Goal: Task Accomplishment & Management: Complete application form

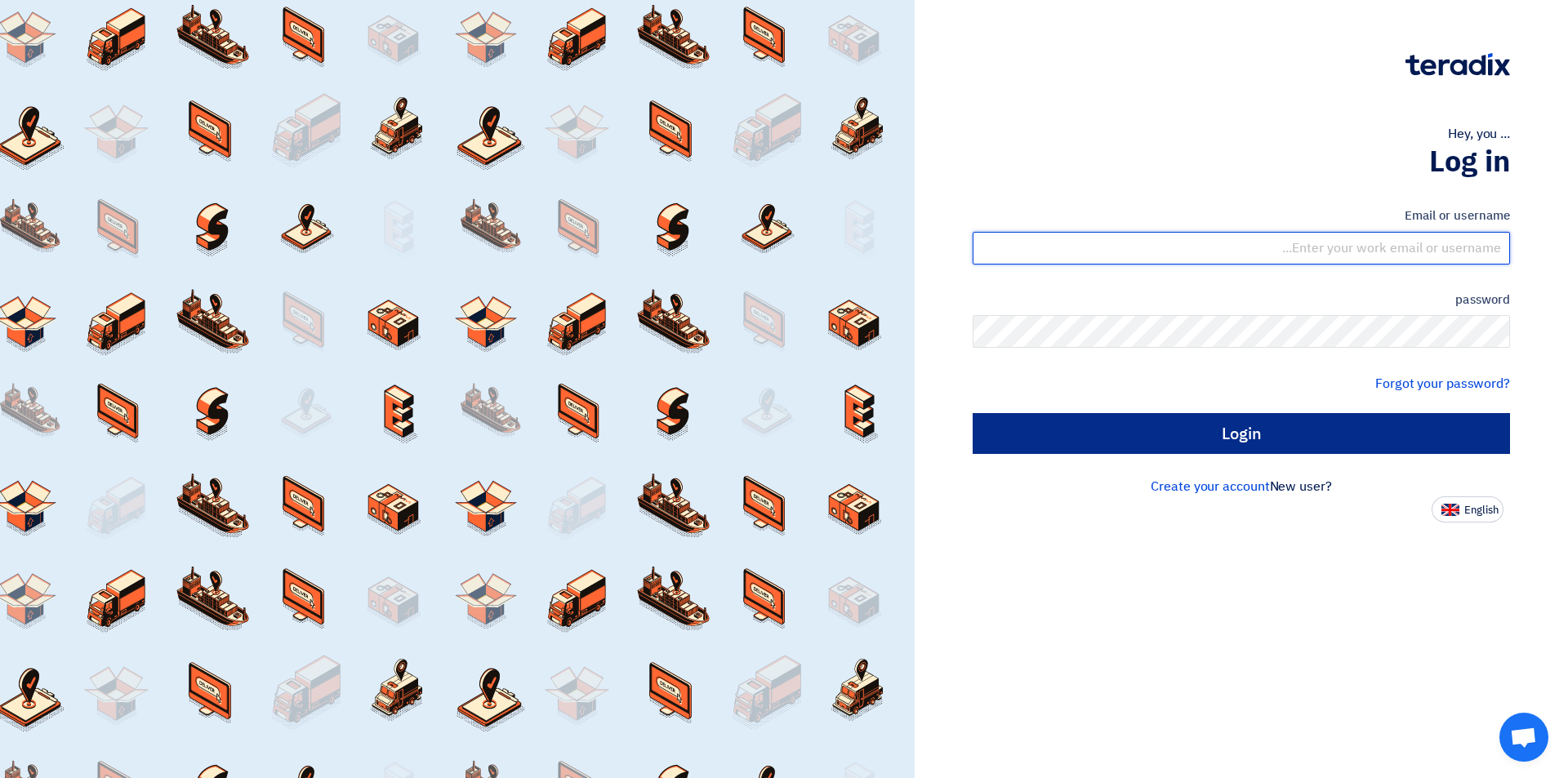
type input "[EMAIL_ADDRESS][DOMAIN_NAME]"
click at [1068, 430] on input "Login" at bounding box center [1241, 433] width 538 height 41
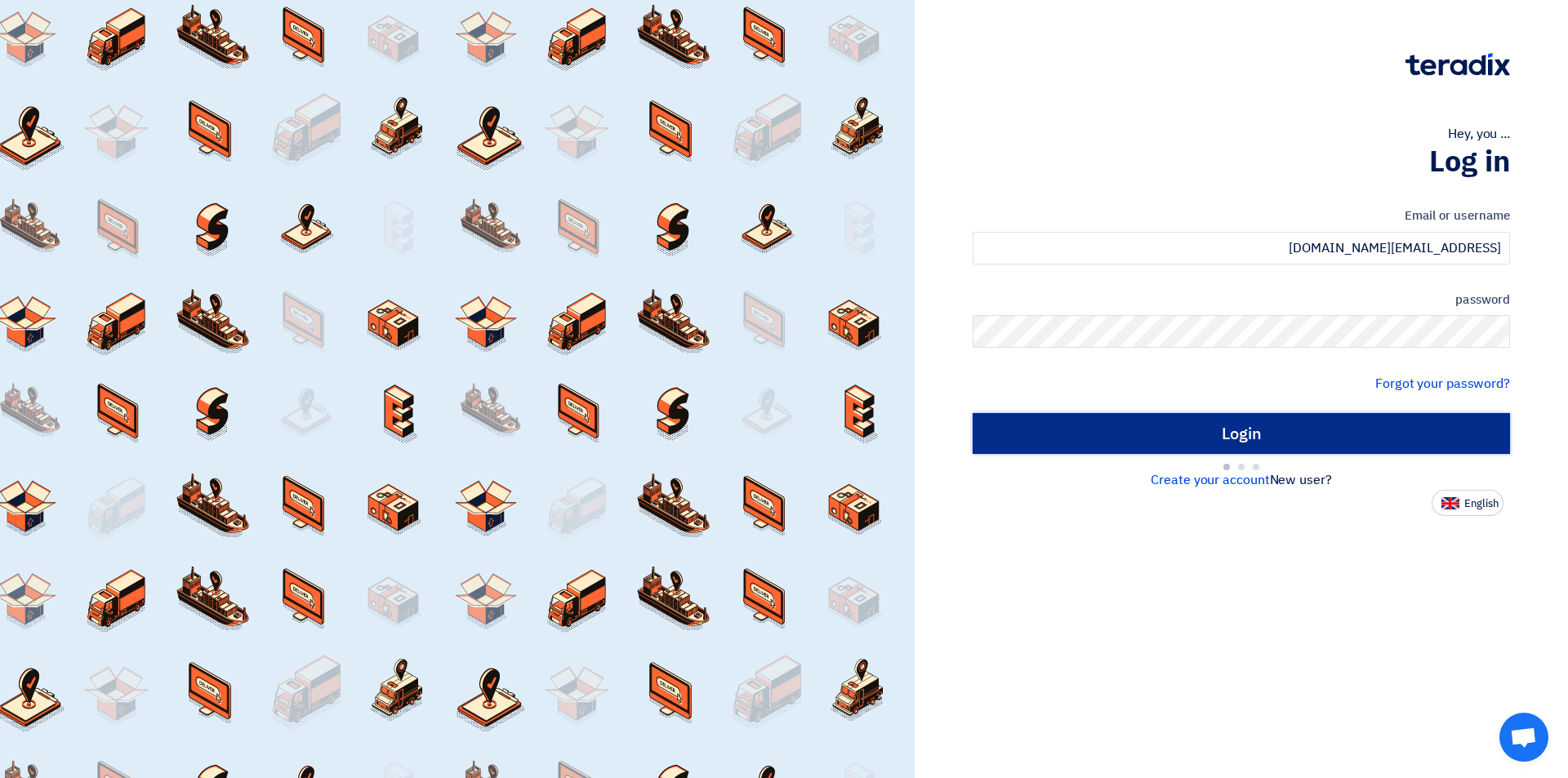
type input "Sign in"
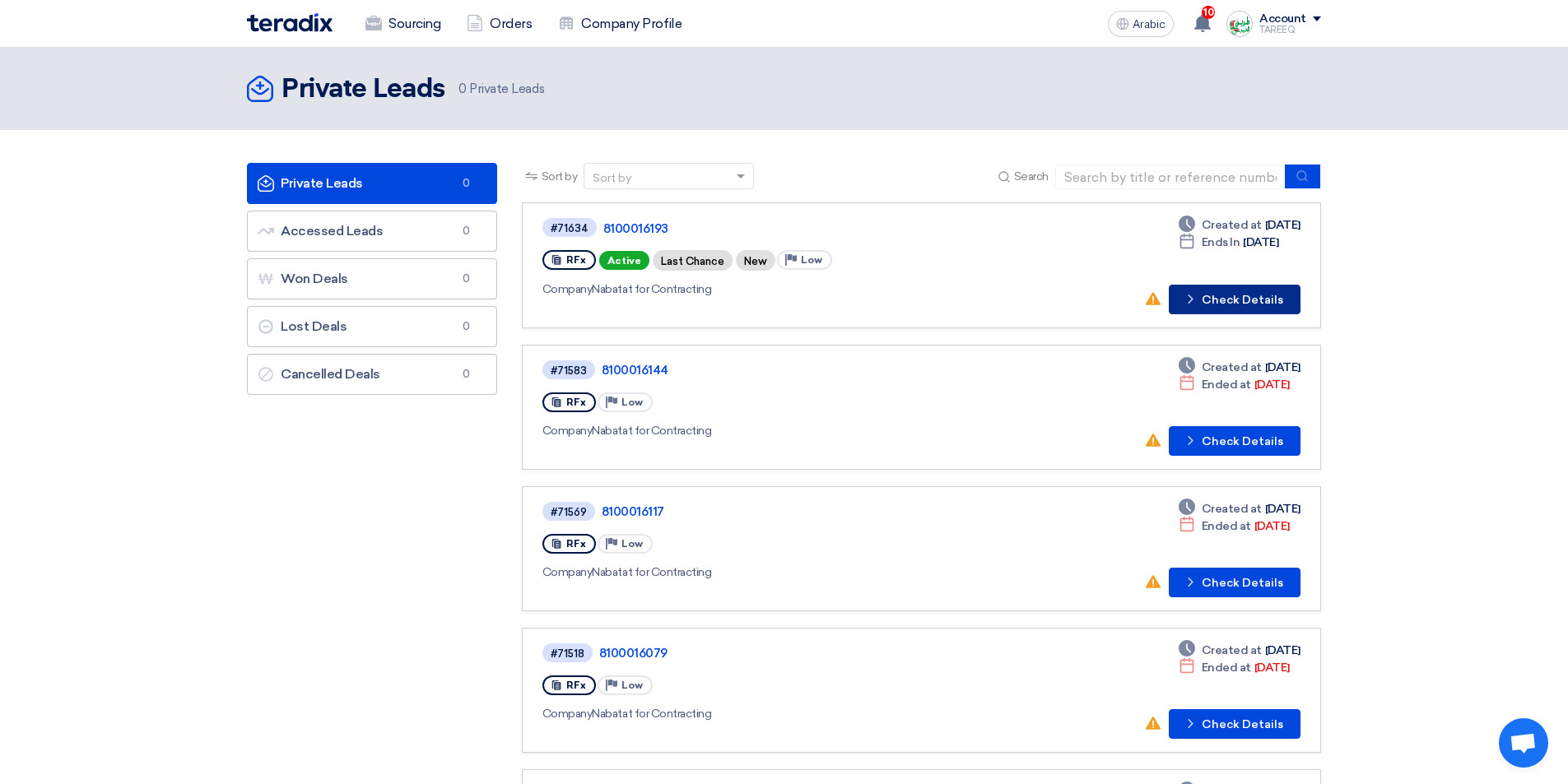
click at [1243, 297] on font "Check Details" at bounding box center [1243, 300] width 82 height 14
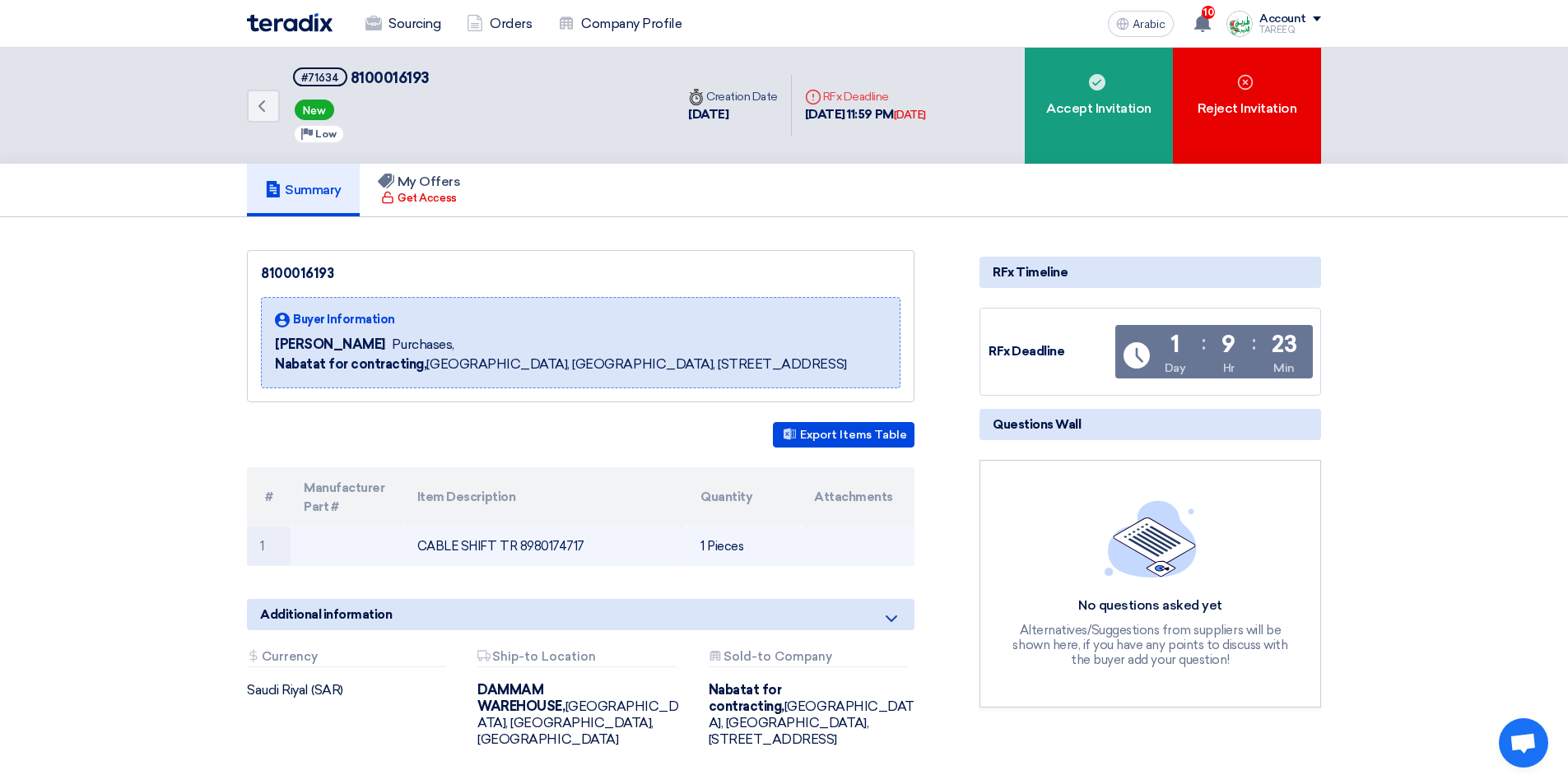
click at [554, 541] on font "CABLE SHIFT TR 8980174717" at bounding box center [501, 546] width 167 height 15
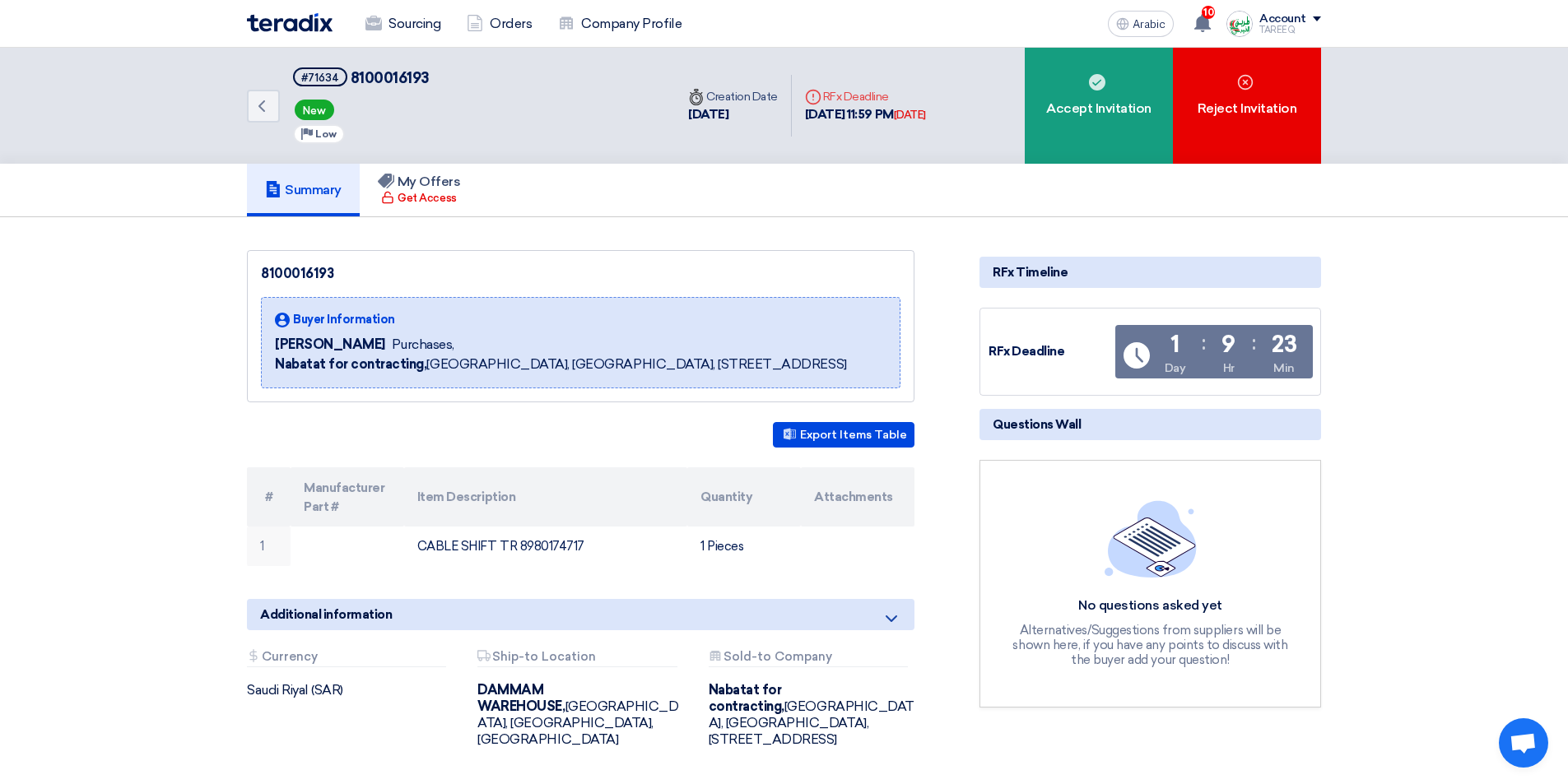
copy font "8980174717"
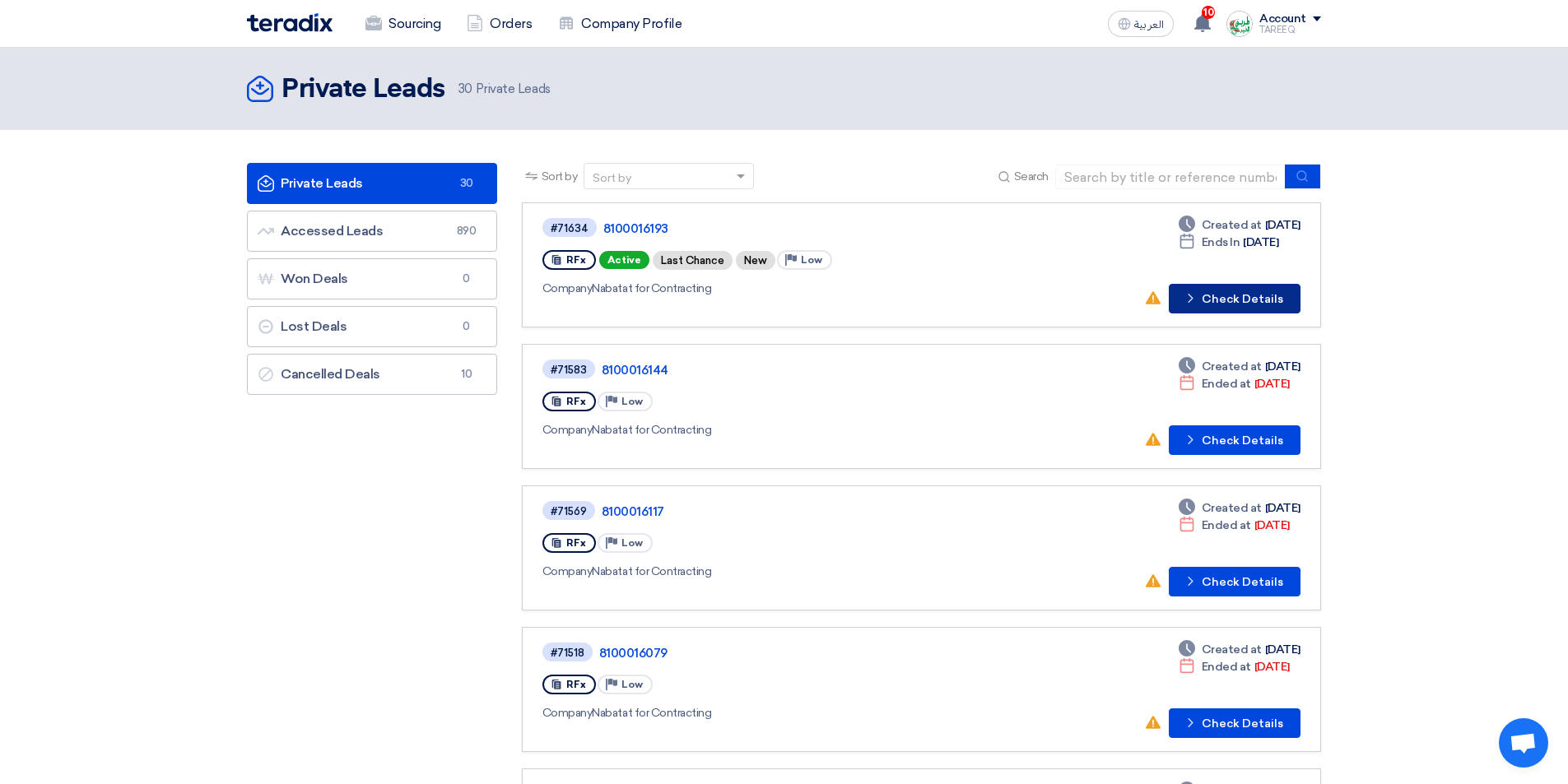
click at [1245, 302] on button "Check details Check Details" at bounding box center [1234, 298] width 131 height 30
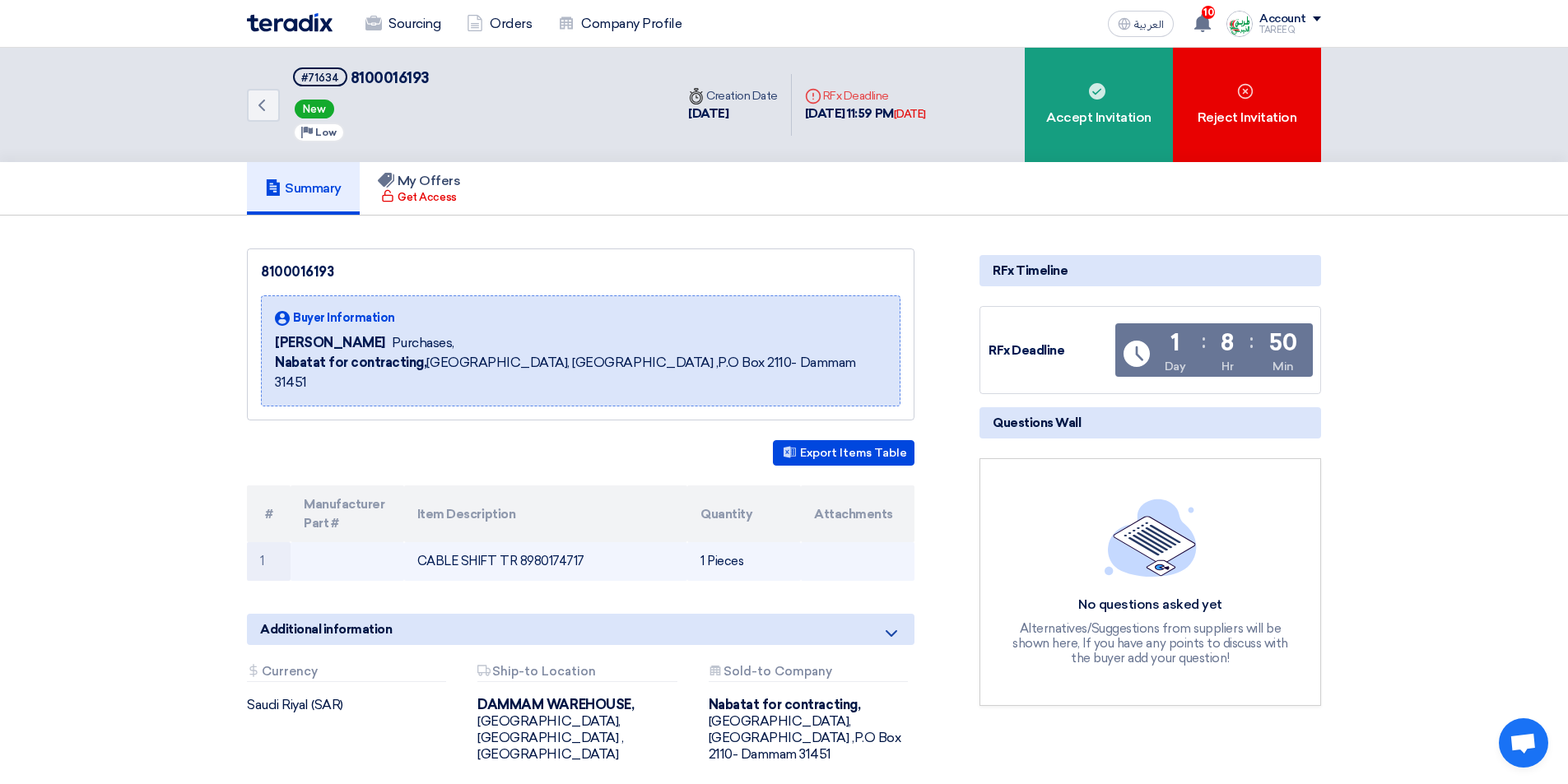
click at [543, 542] on td "CABLE SHIFT TR 8980174717" at bounding box center [546, 561] width 284 height 38
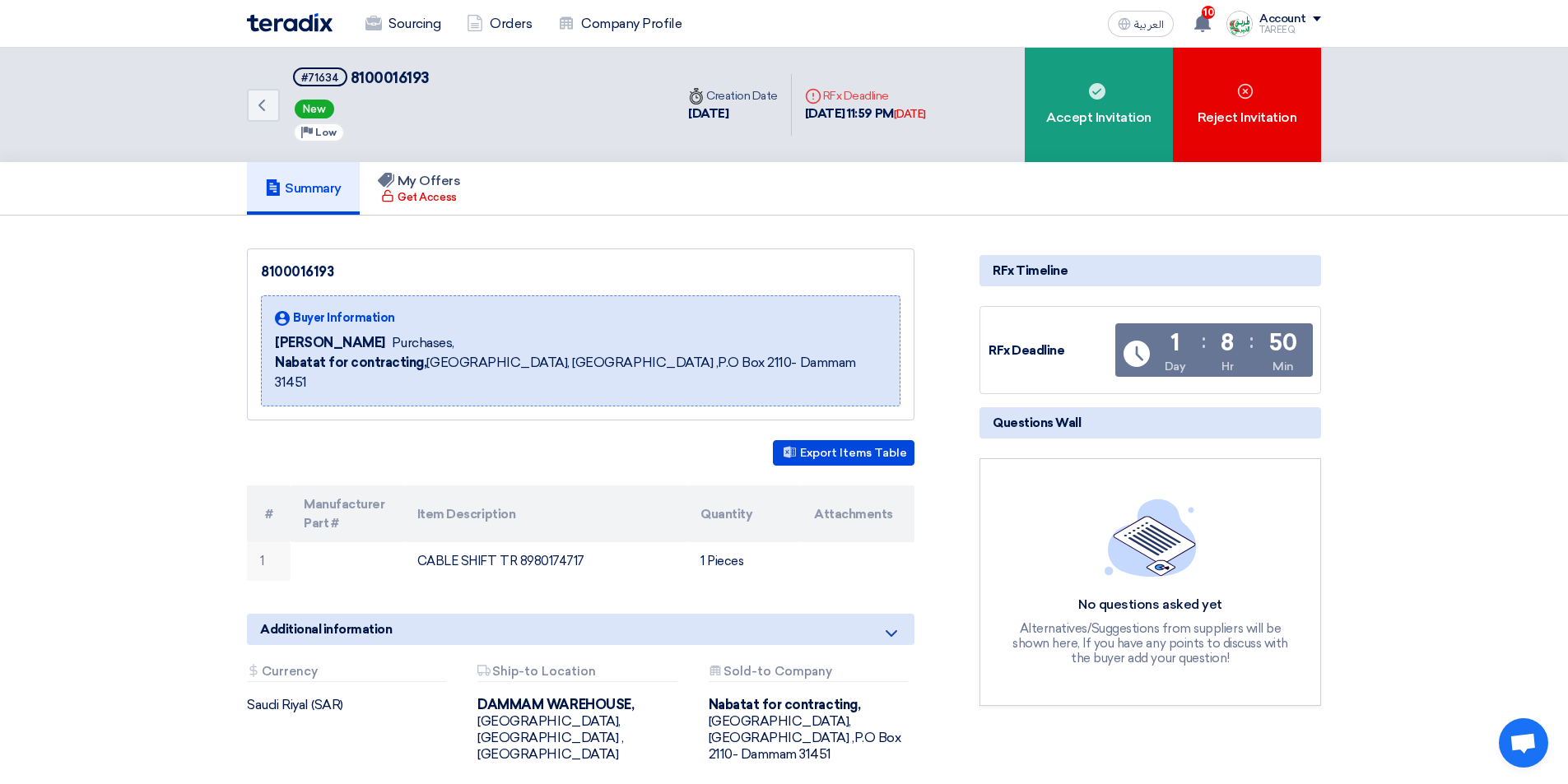
copy td "8980174717"
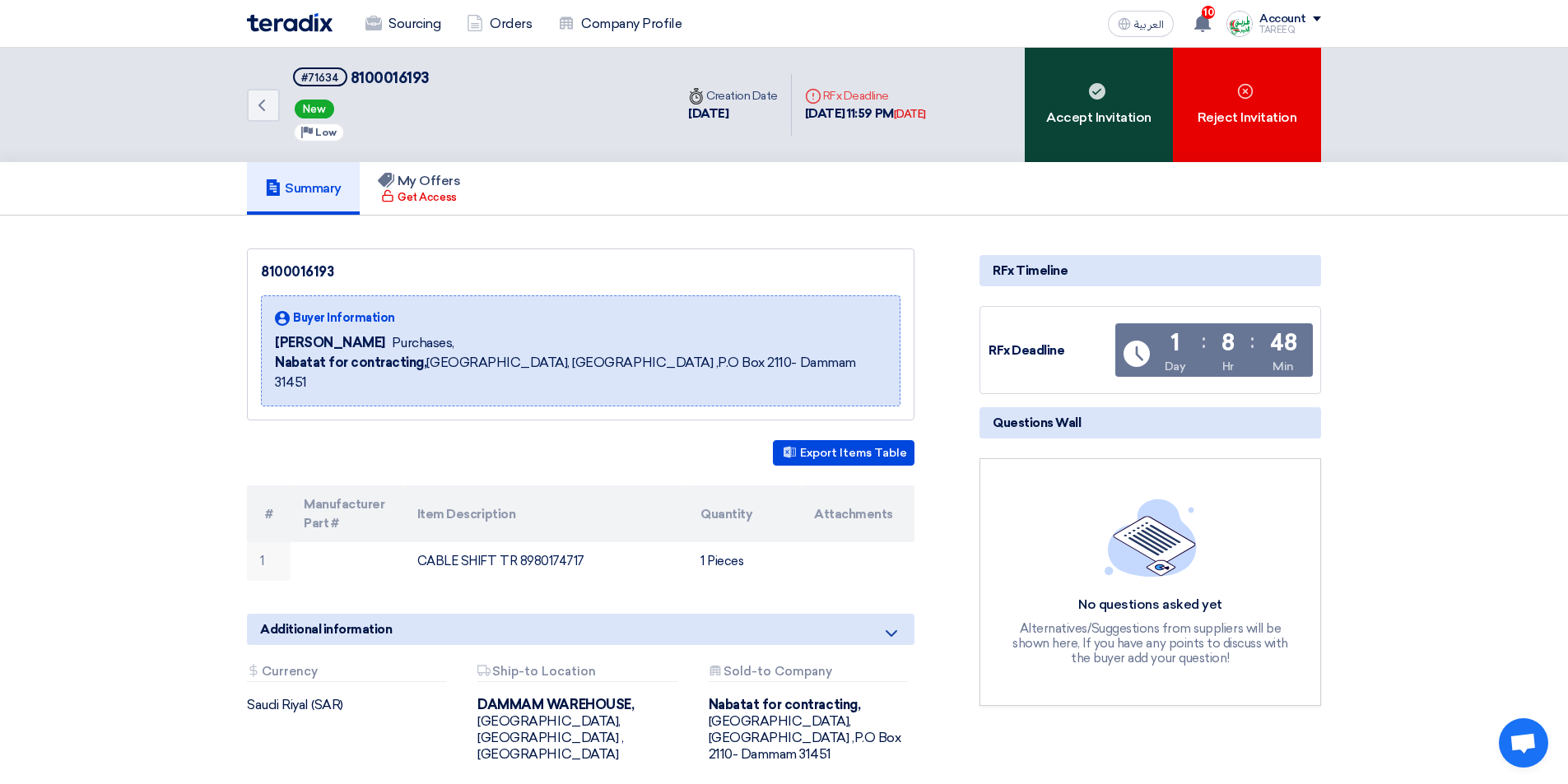
click at [1082, 123] on div "Accept Invitation" at bounding box center [1098, 105] width 148 height 115
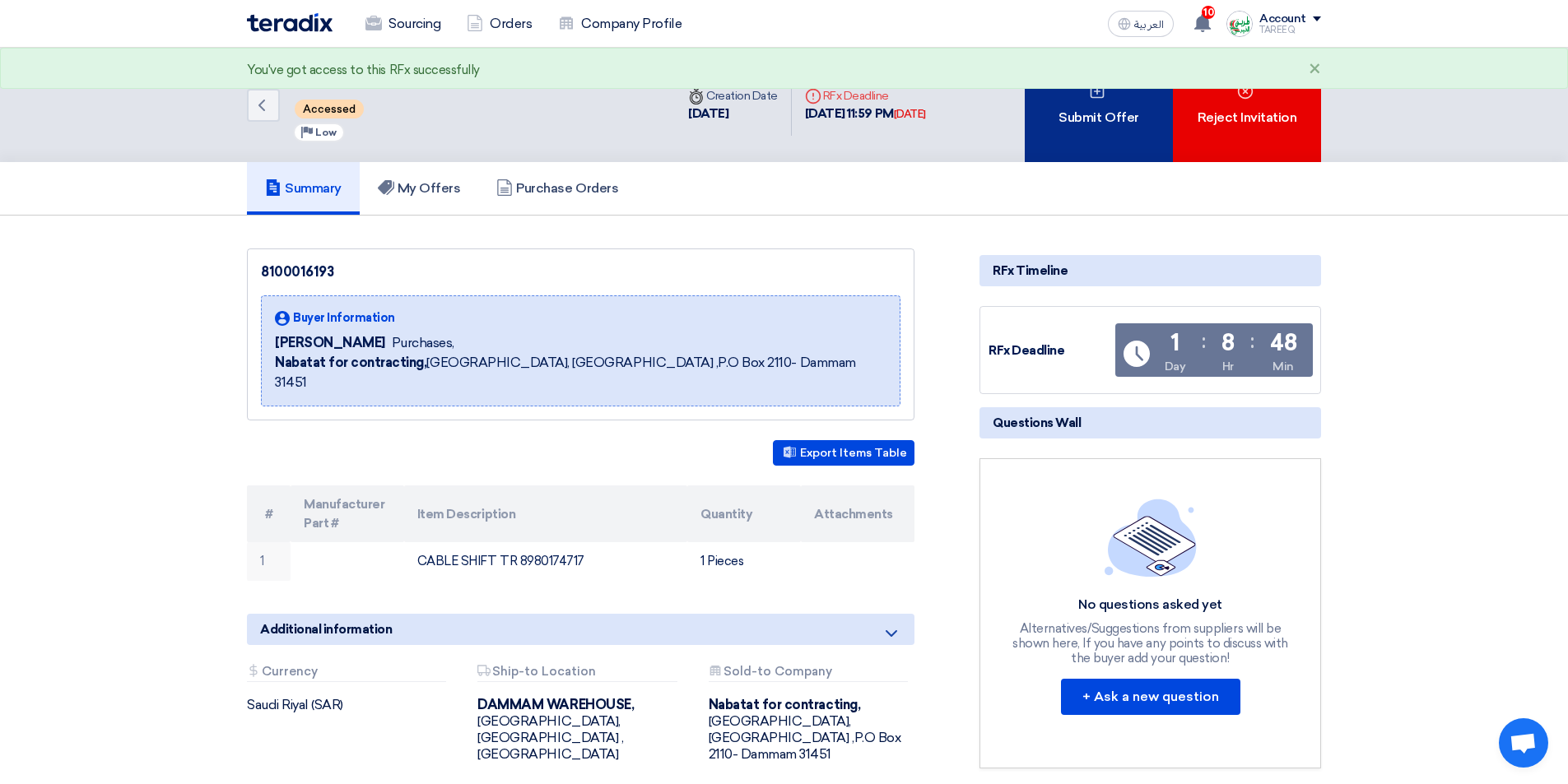
click at [1066, 134] on div "Submit Offer" at bounding box center [1098, 105] width 148 height 115
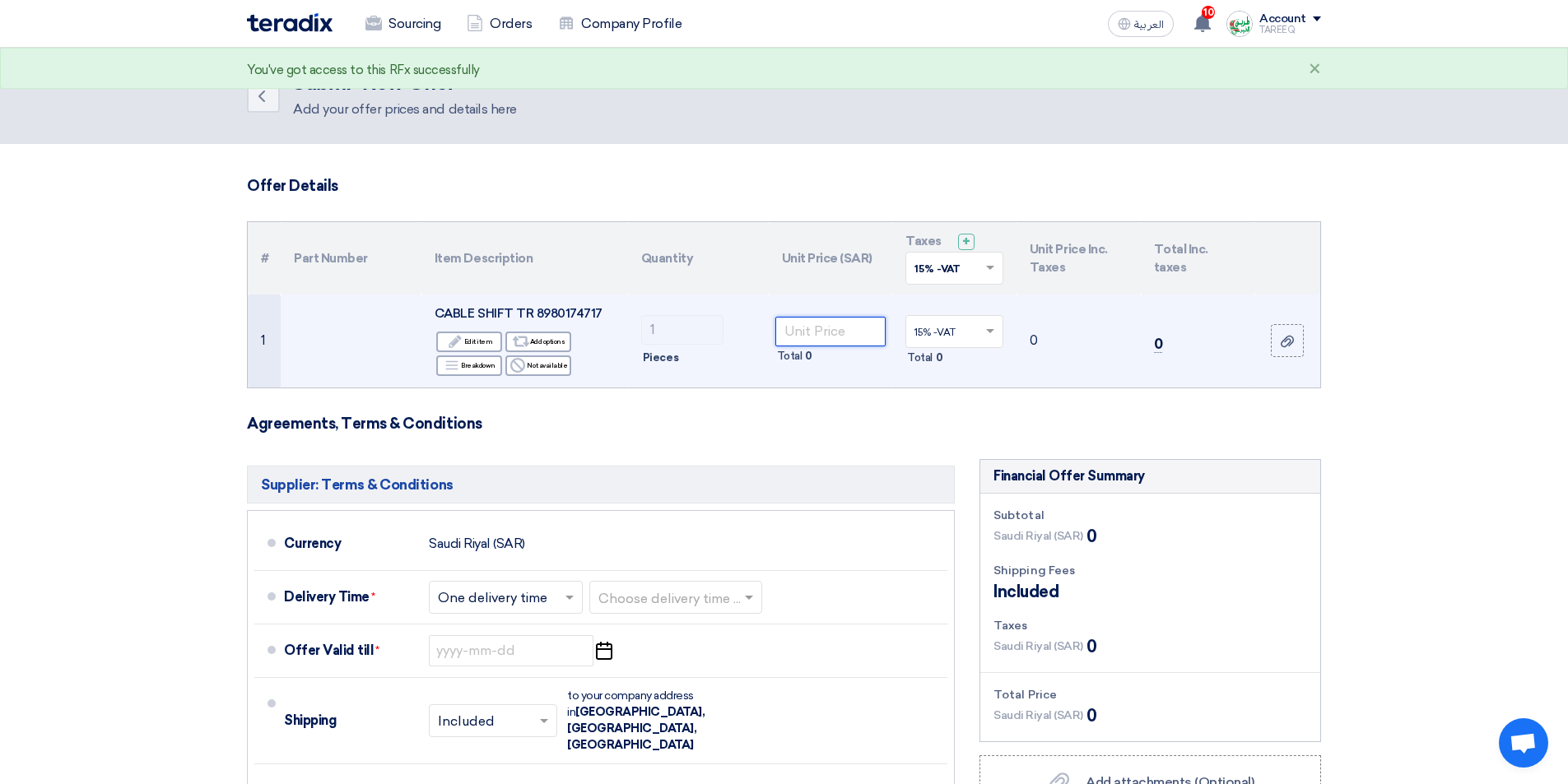
click at [843, 329] on input "number" at bounding box center [831, 331] width 111 height 30
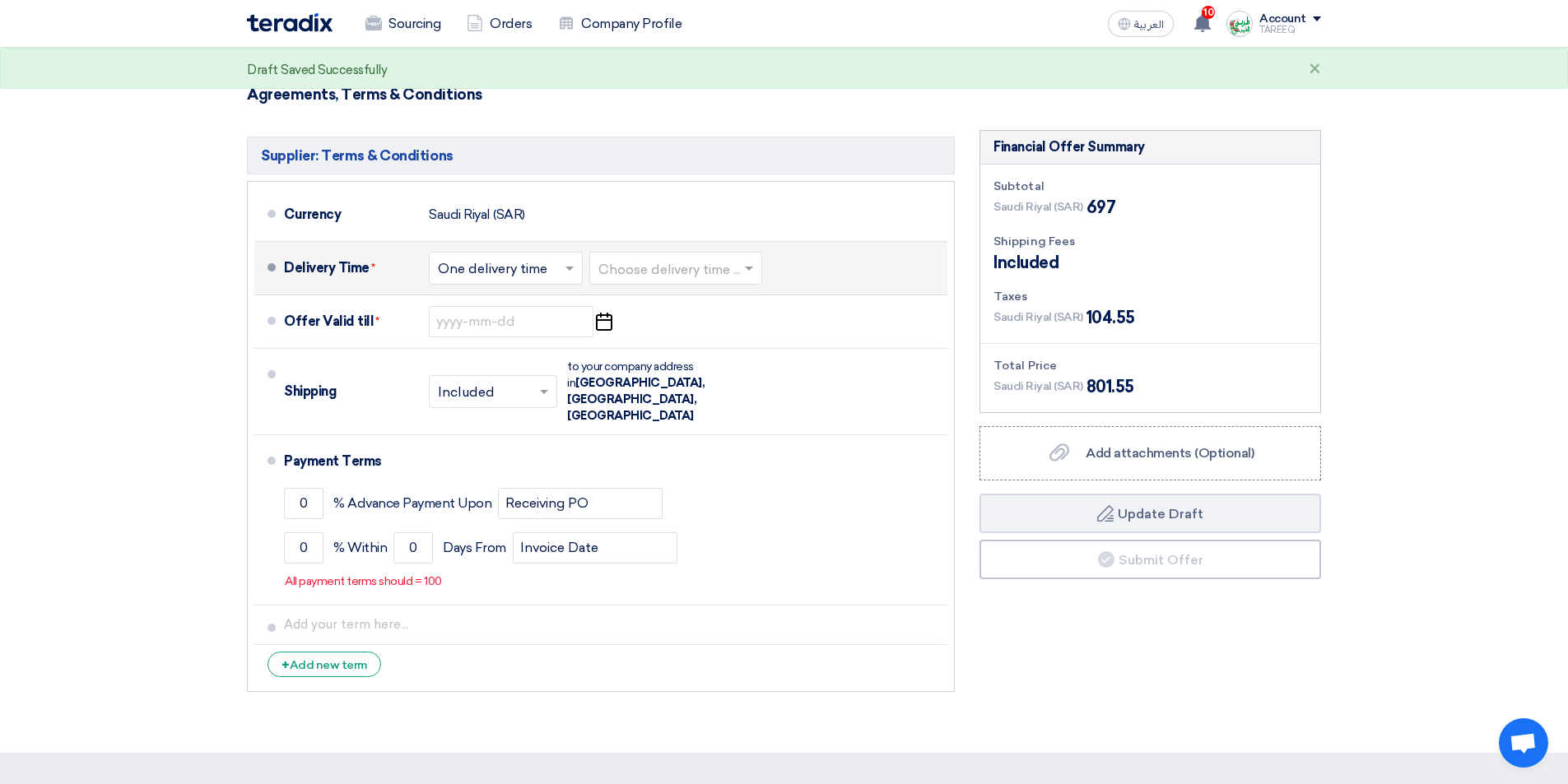
type input "697"
click at [673, 268] on input "text" at bounding box center [677, 269] width 157 height 23
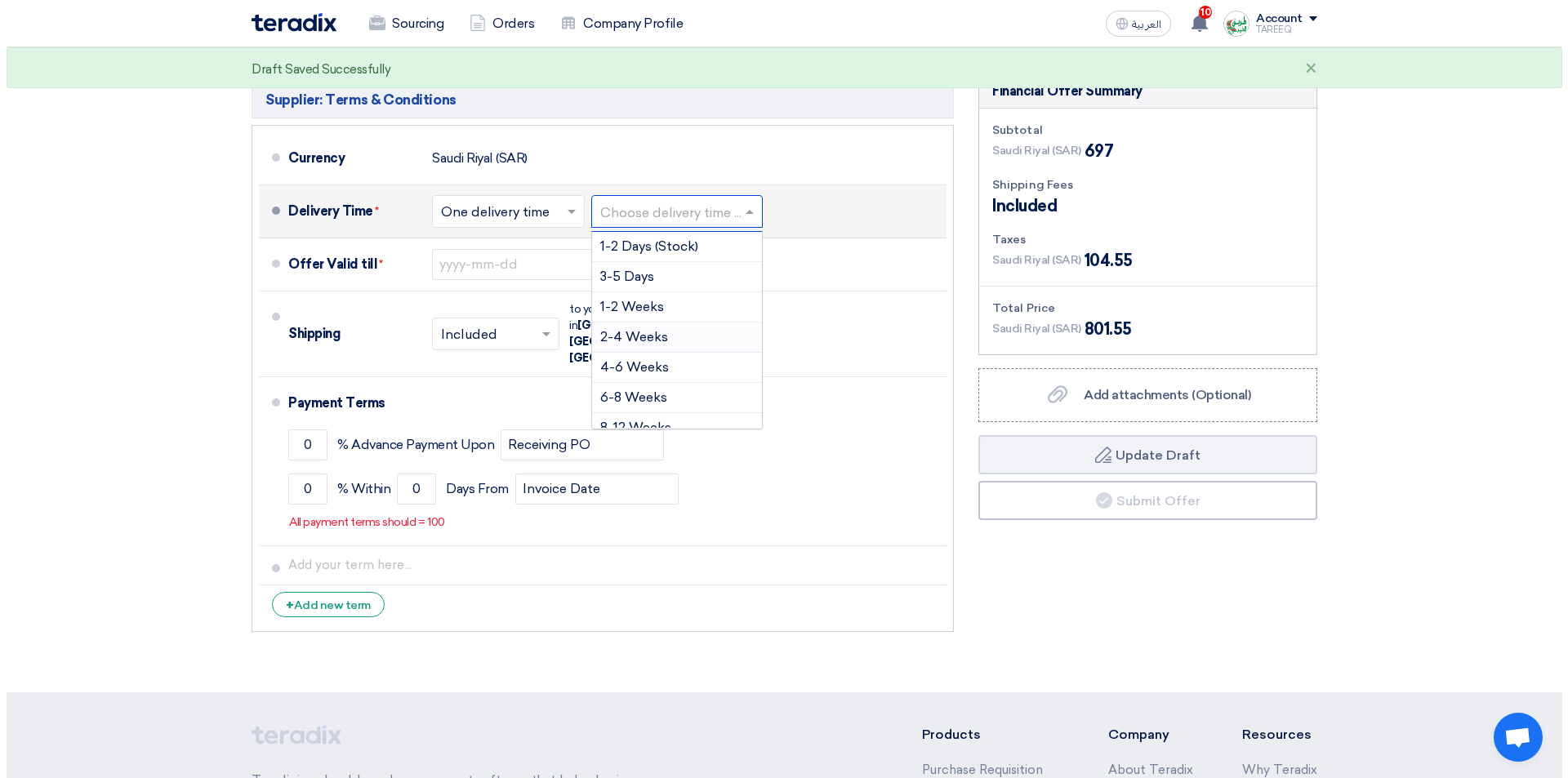
scroll to position [408, 0]
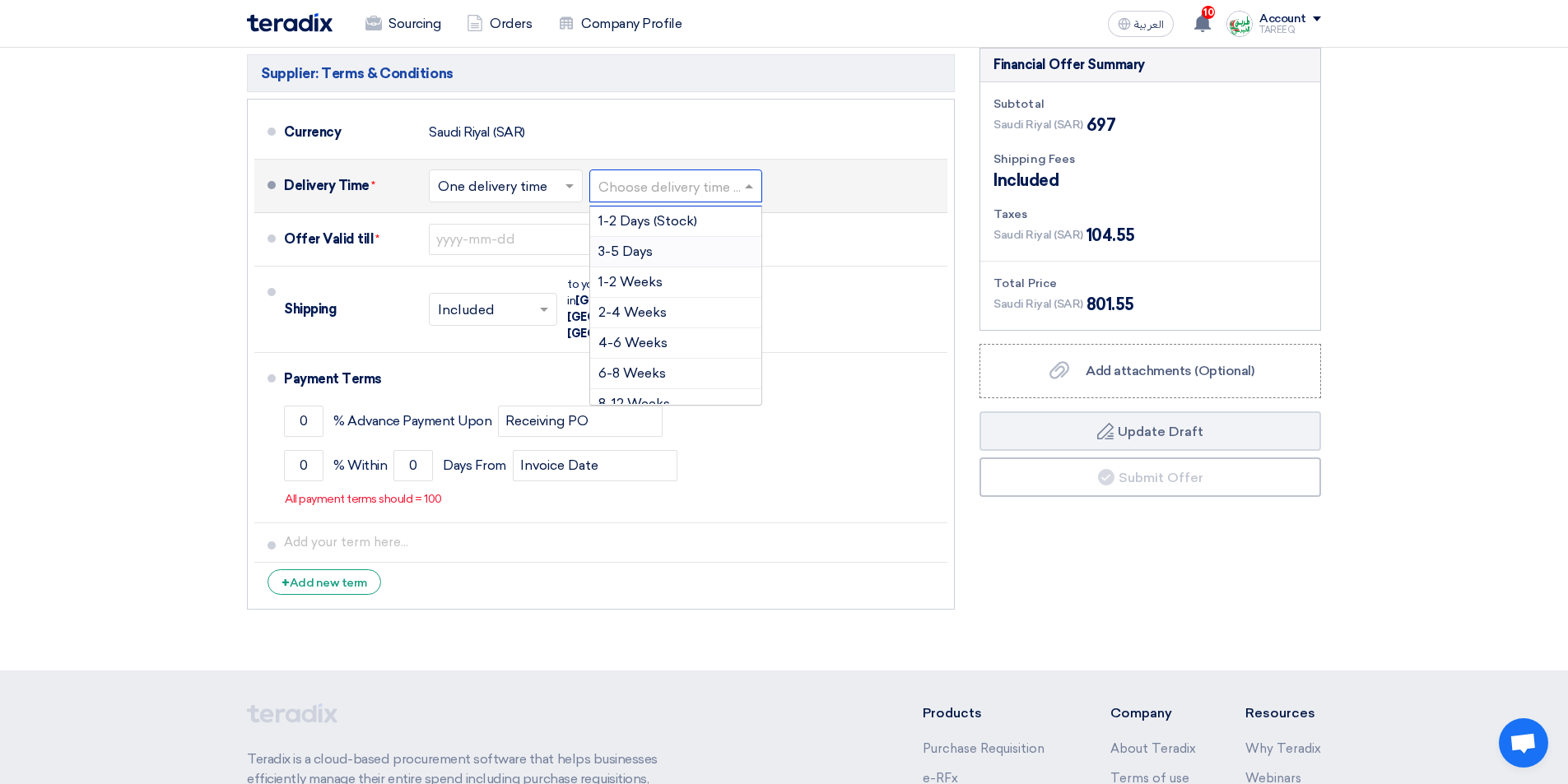
click at [630, 259] on div "3-5 Days" at bounding box center [676, 252] width 171 height 30
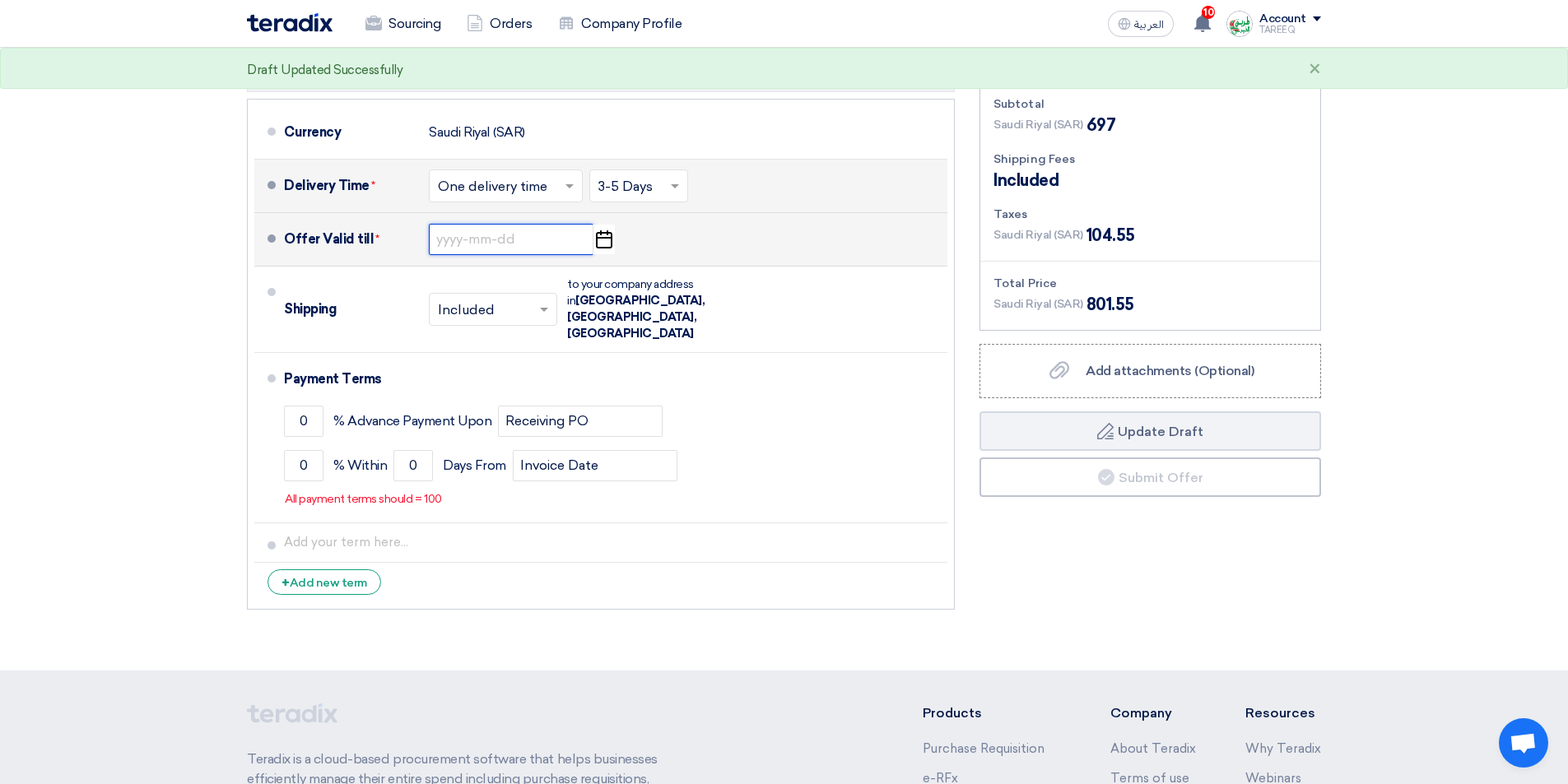
click at [492, 247] on input at bounding box center [510, 239] width 164 height 31
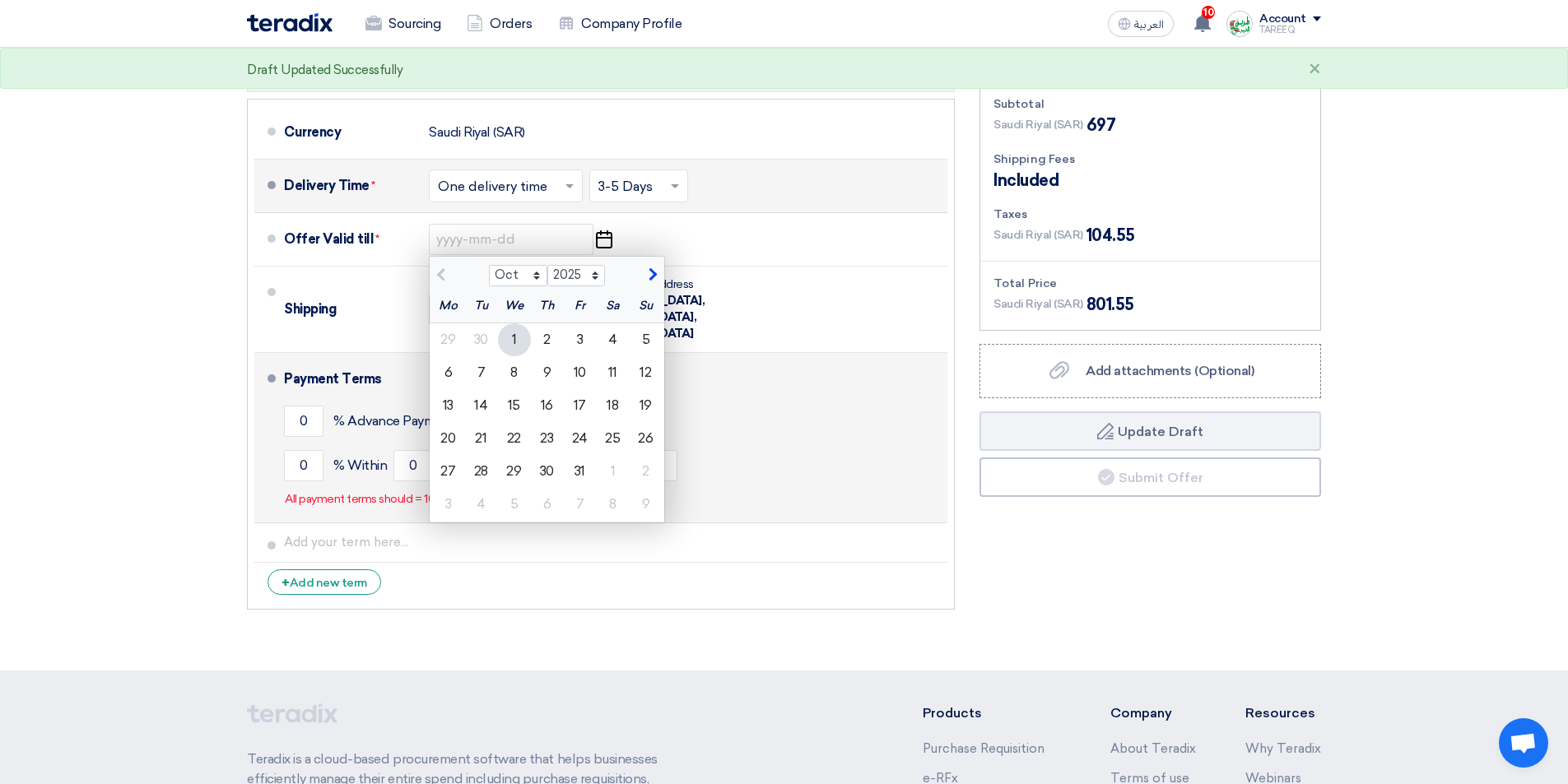
click at [511, 375] on div "8" at bounding box center [515, 373] width 33 height 33
type input "10/8/2025"
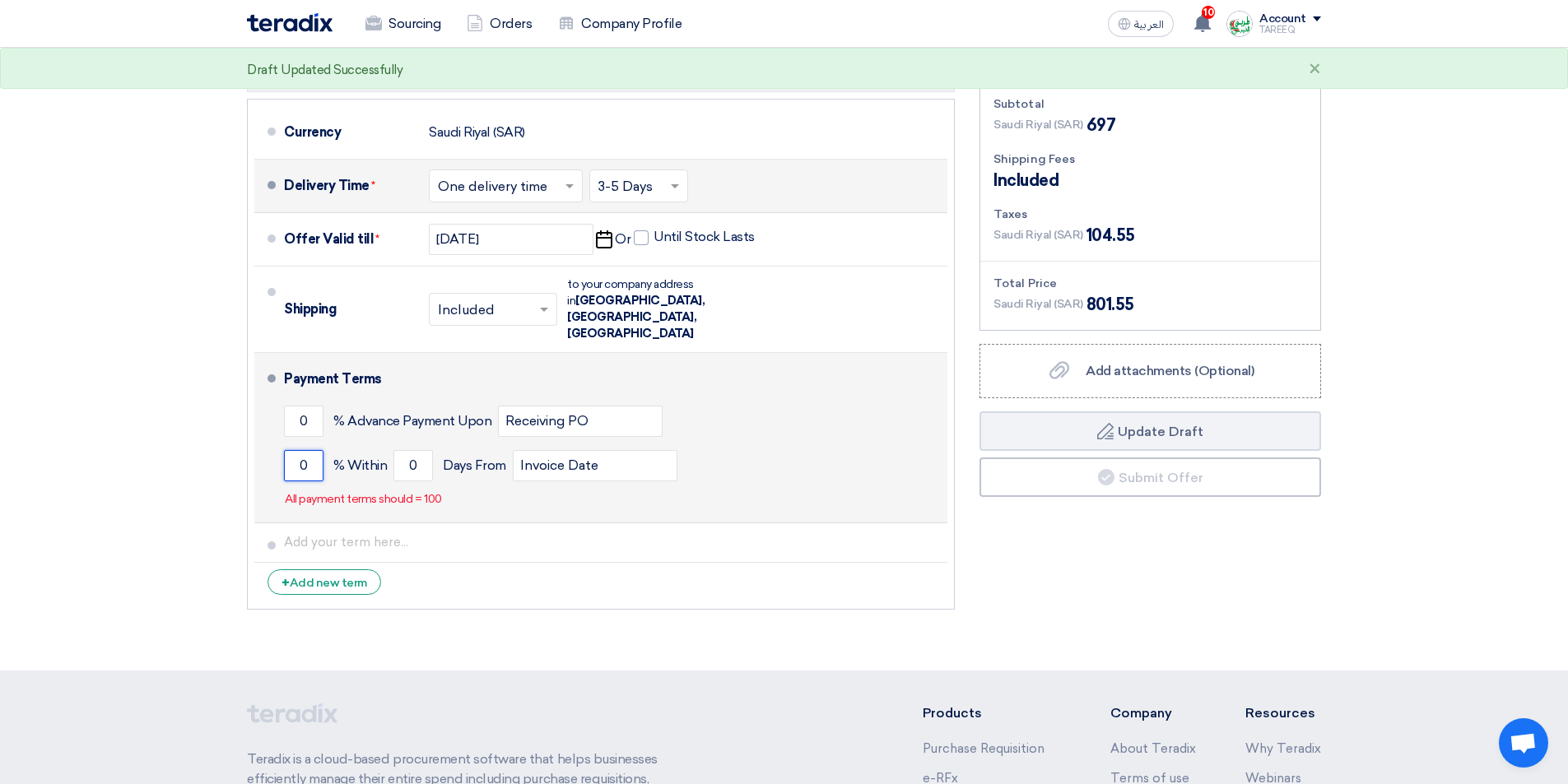
click at [284, 424] on li "Payment Terms 0 % Advance Payment Upon Receiving PO 0 % Within 0" at bounding box center [600, 438] width 693 height 170
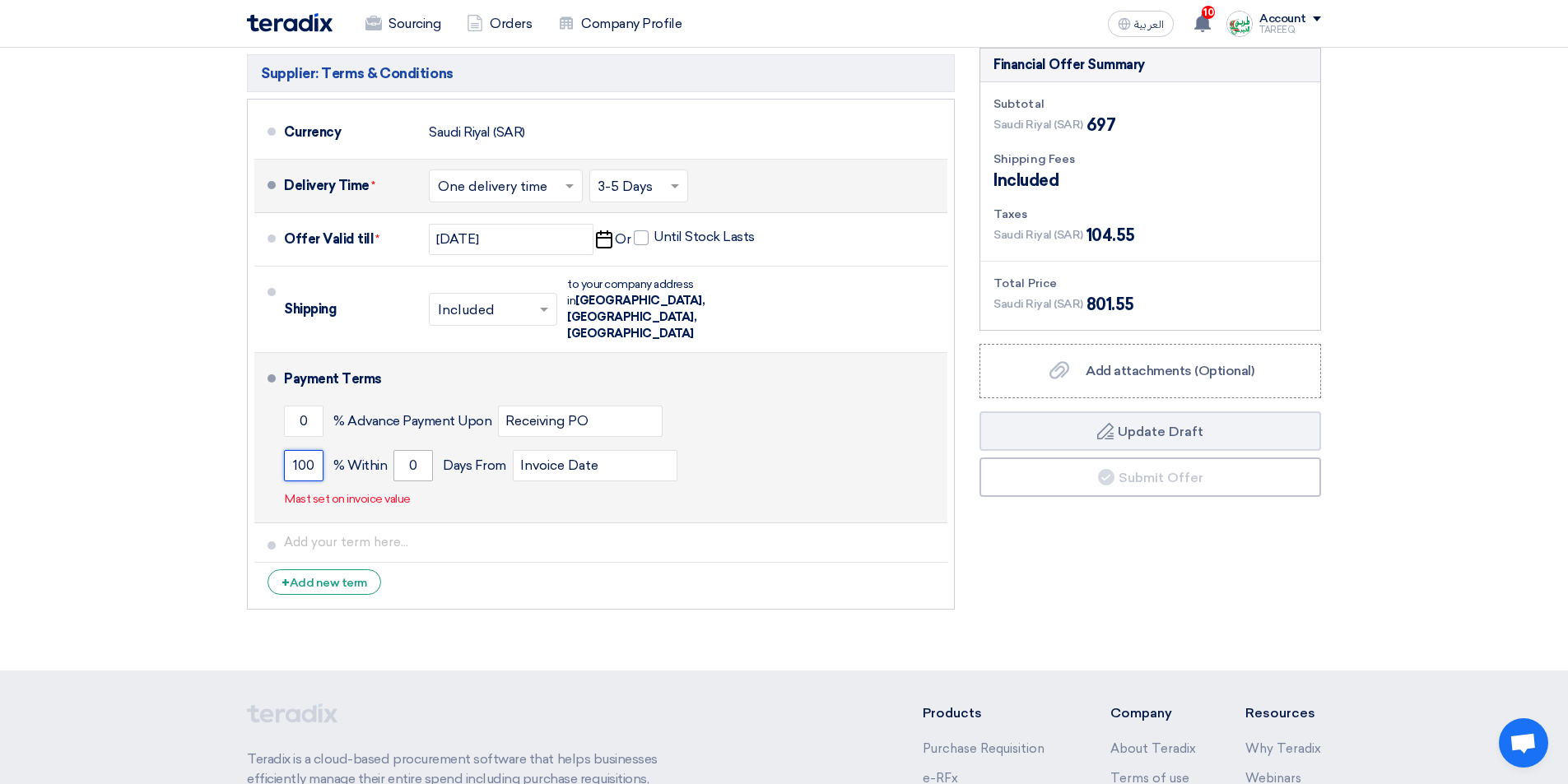
type input "100"
click at [402, 450] on input "0" at bounding box center [412, 466] width 39 height 31
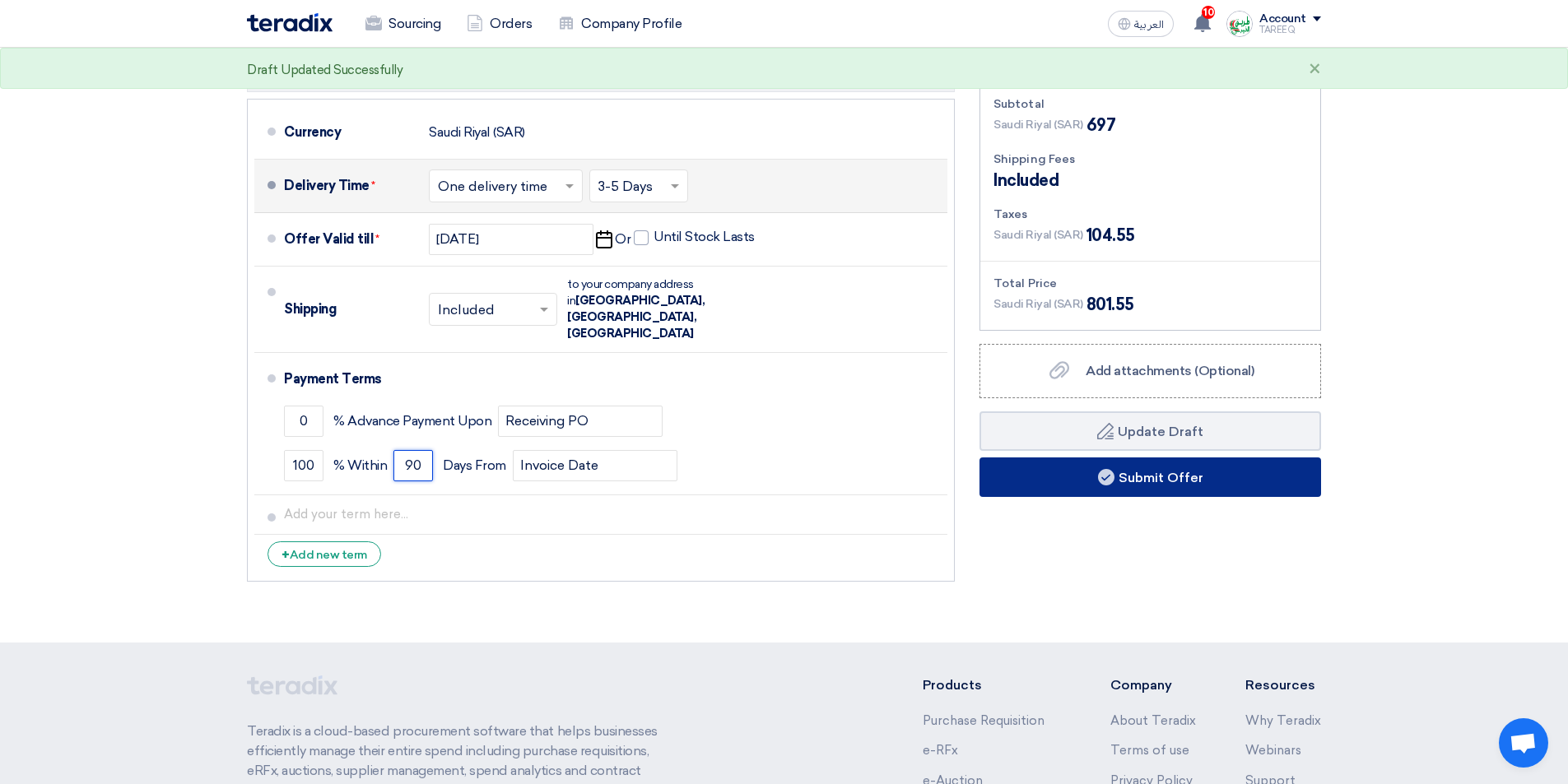
type input "90"
click at [1069, 490] on button "Submit Offer" at bounding box center [1150, 476] width 342 height 39
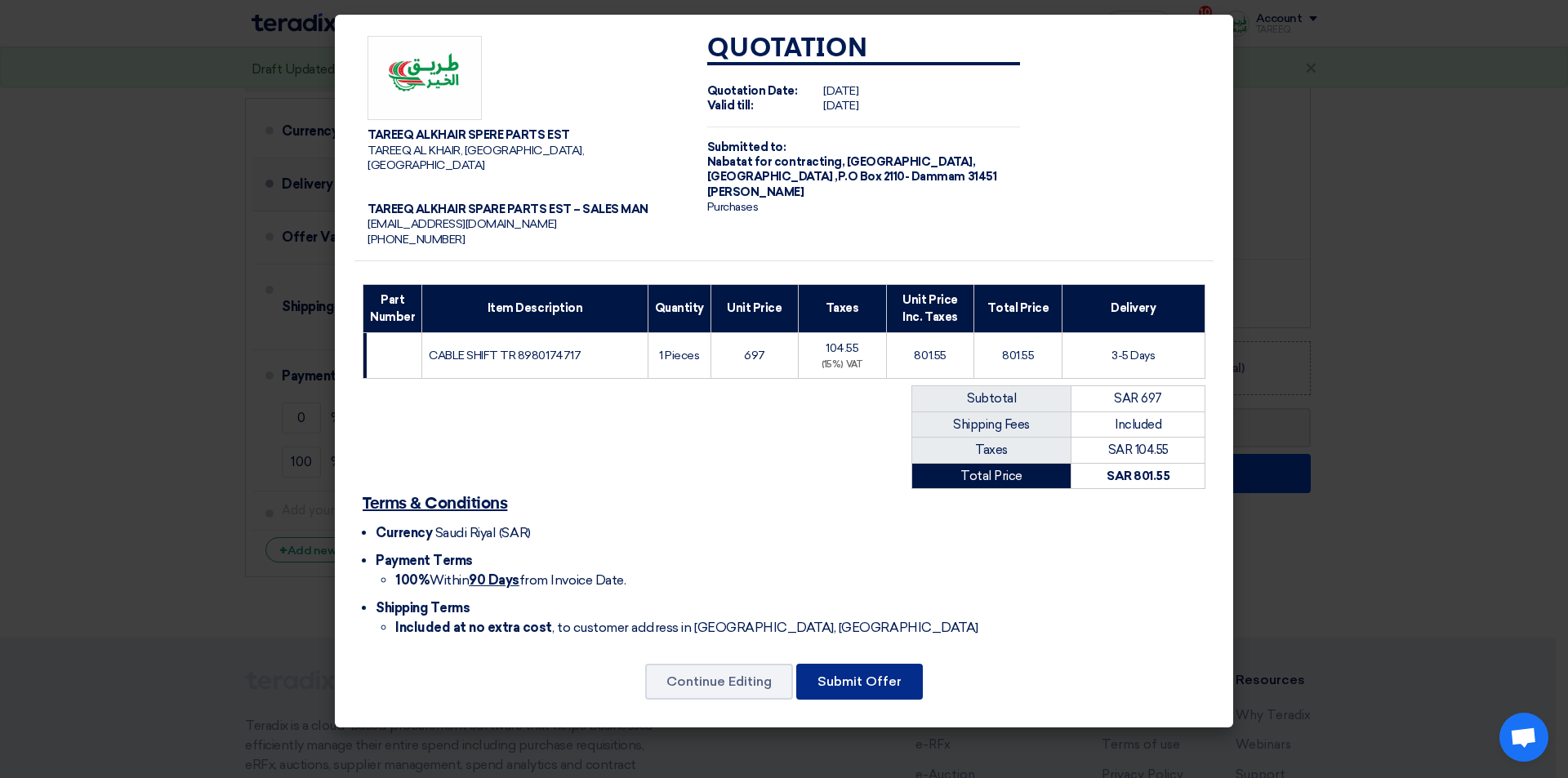
click at [853, 674] on button "Submit Offer" at bounding box center [860, 681] width 127 height 36
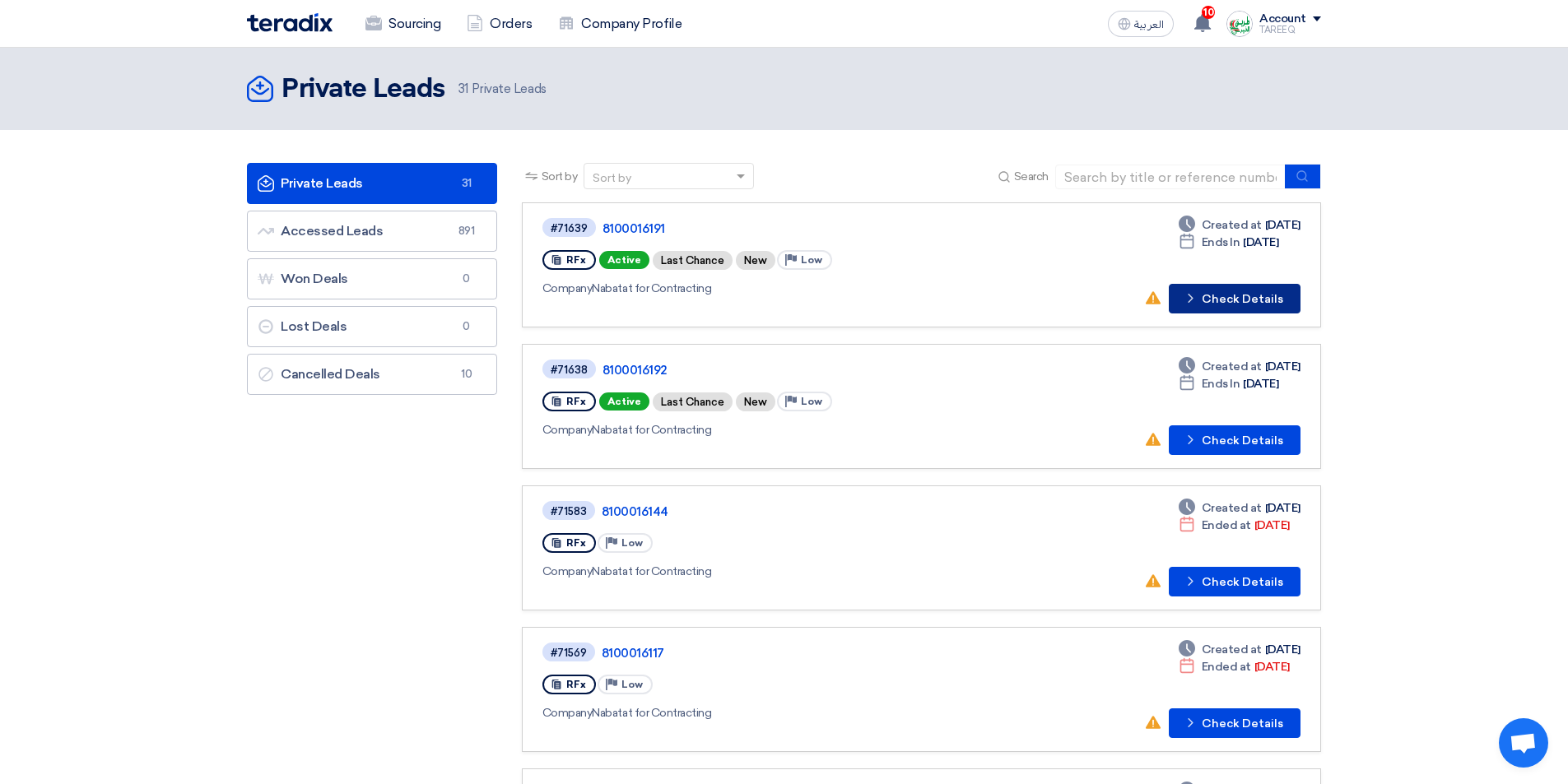
click at [1237, 299] on button "Check details Check Details" at bounding box center [1234, 298] width 131 height 30
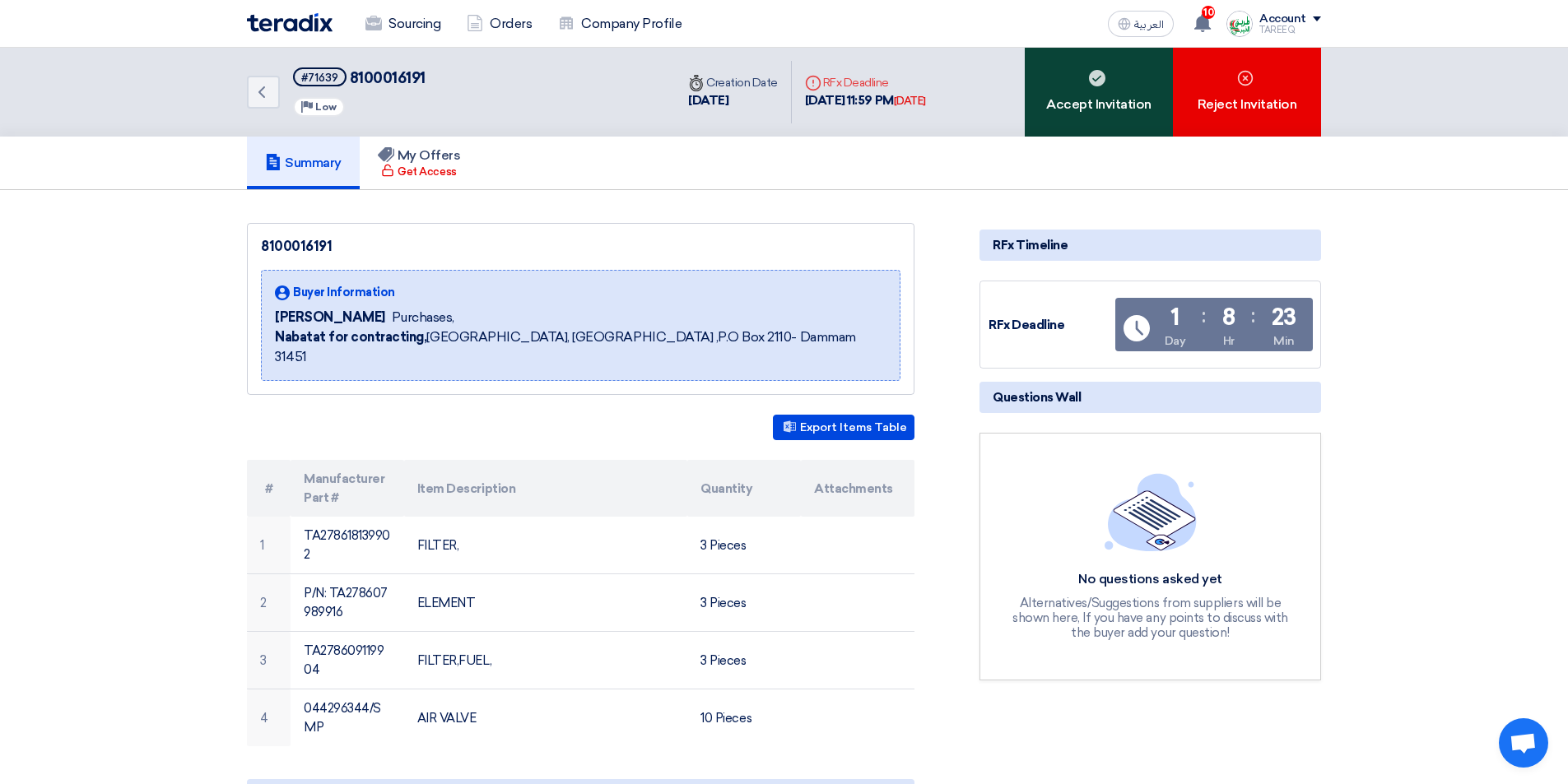
click at [1074, 76] on div "Accept Invitation" at bounding box center [1098, 92] width 148 height 89
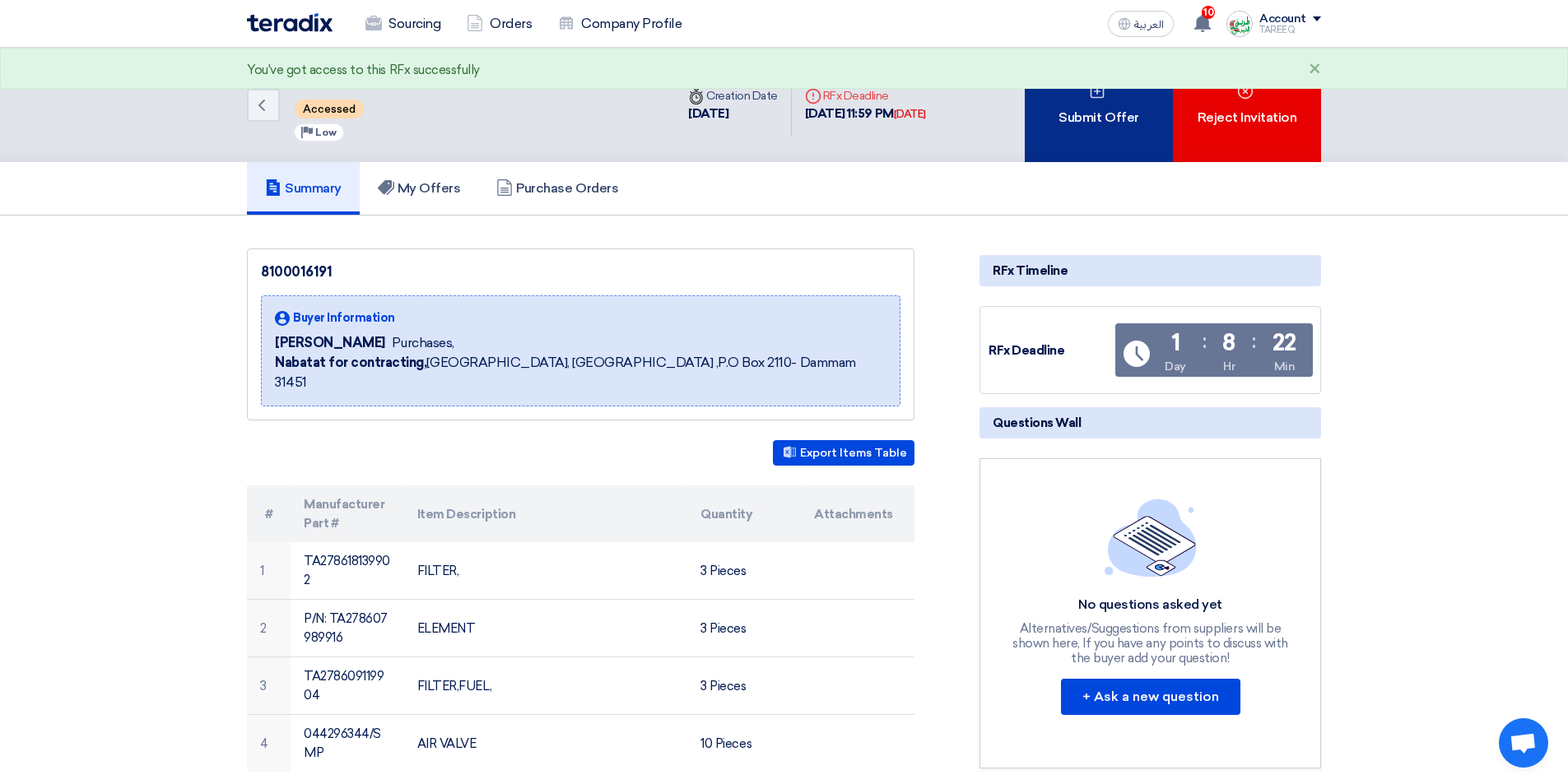
click at [1130, 121] on div "Submit Offer" at bounding box center [1098, 105] width 148 height 115
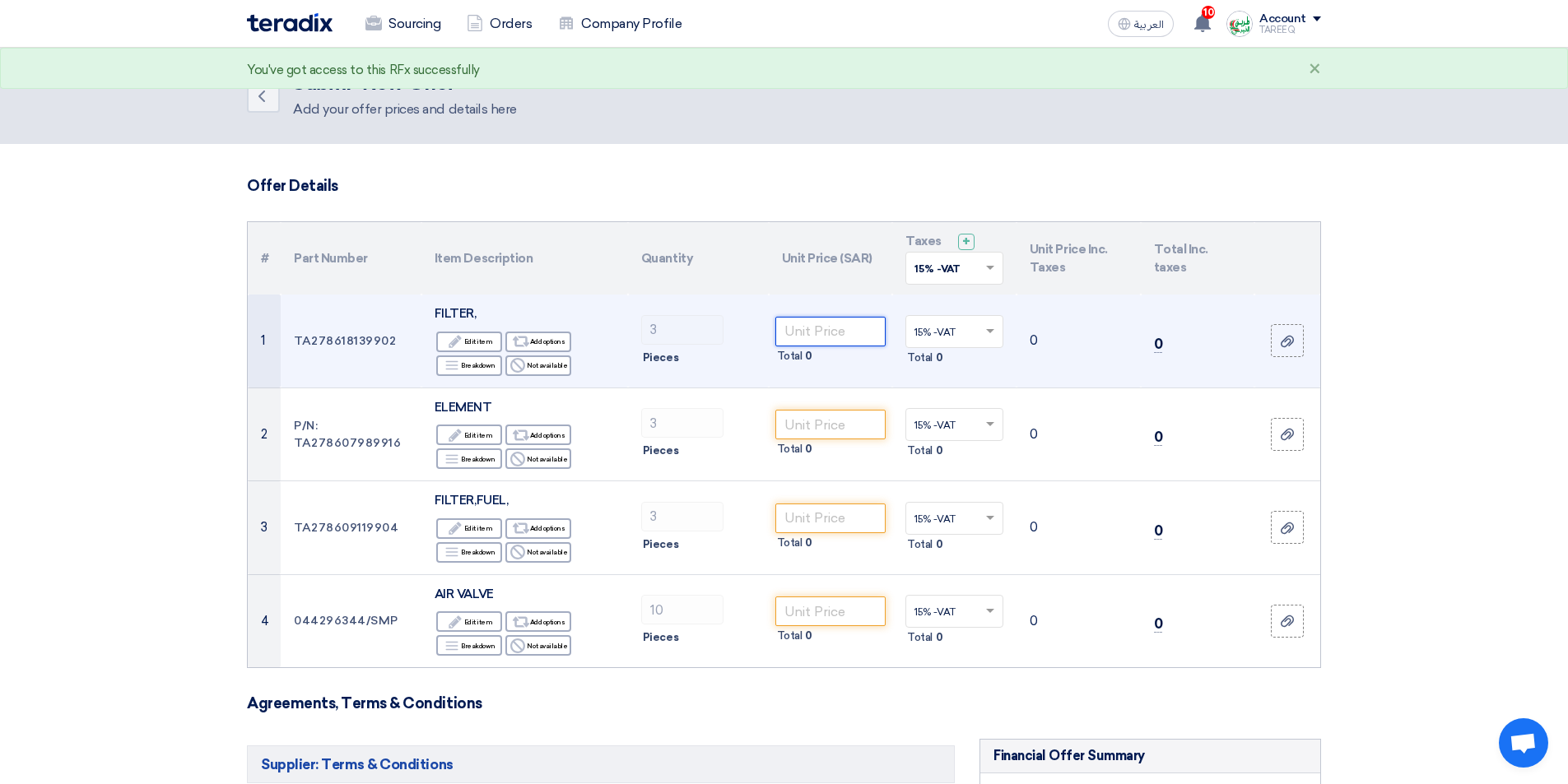
click at [846, 337] on input "number" at bounding box center [831, 331] width 111 height 30
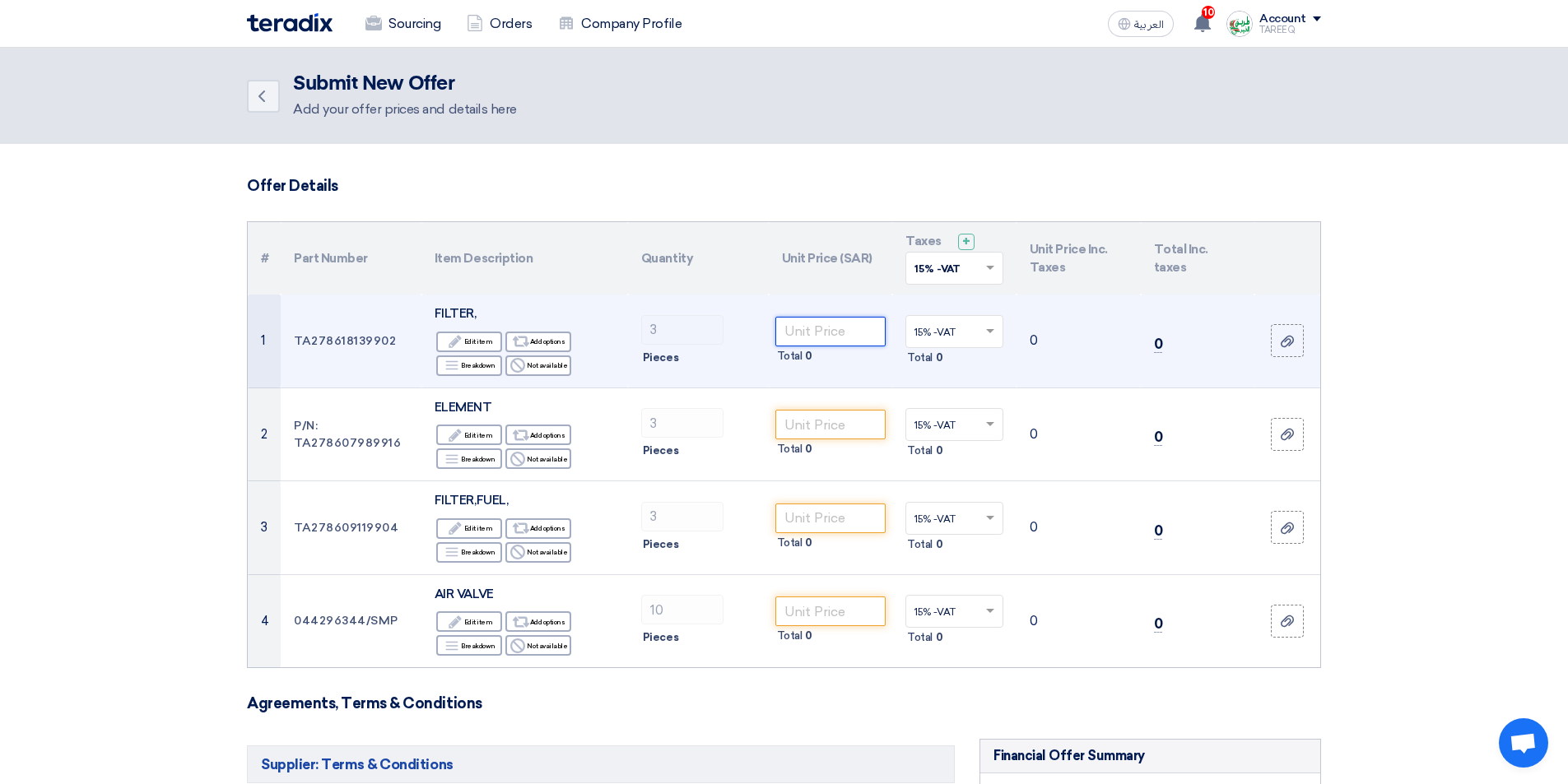
click at [822, 335] on input "number" at bounding box center [831, 331] width 111 height 30
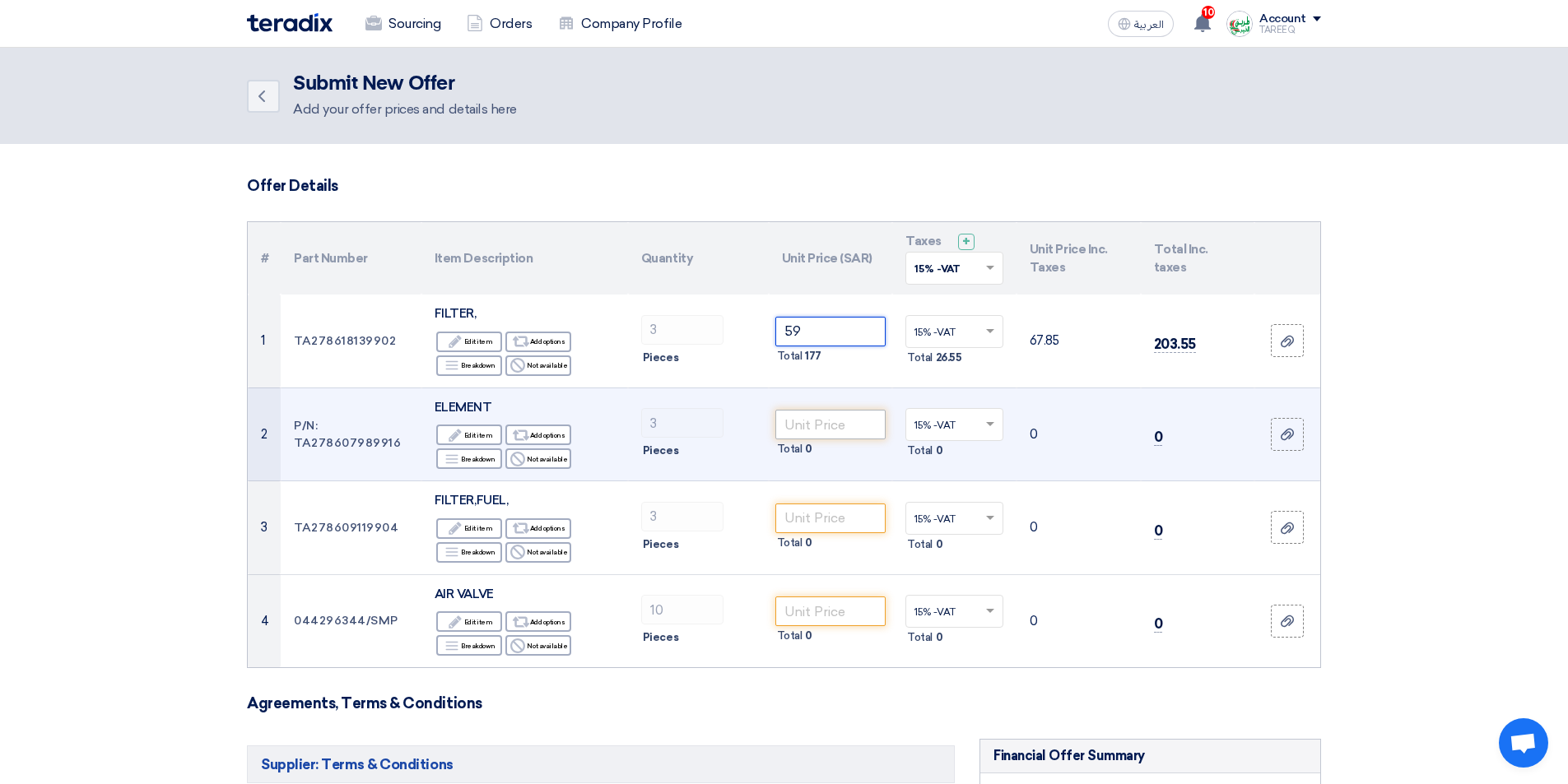
type input "59"
click at [847, 429] on input "number" at bounding box center [831, 424] width 111 height 30
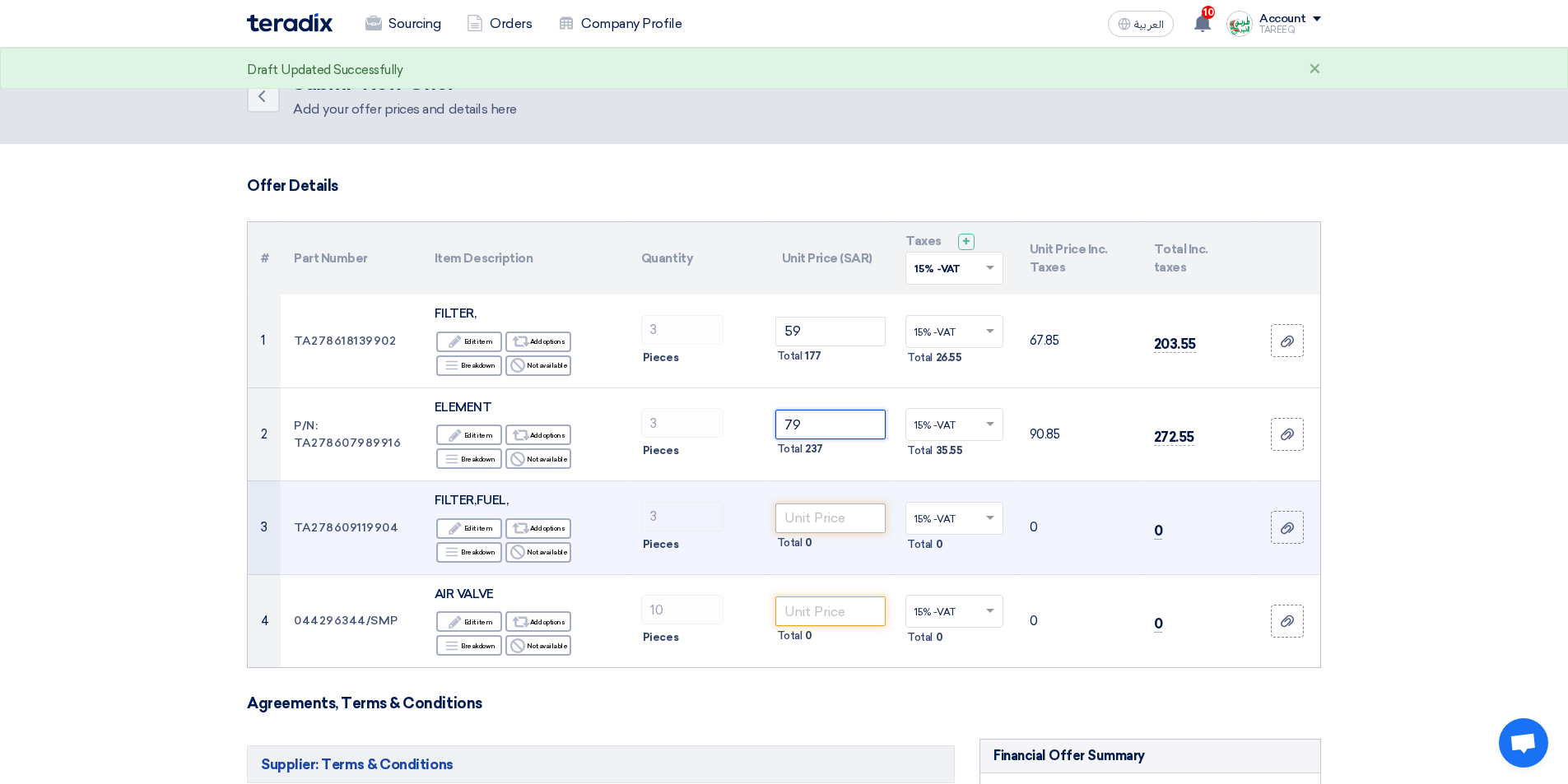
type input "79"
click at [851, 526] on input "number" at bounding box center [831, 518] width 111 height 30
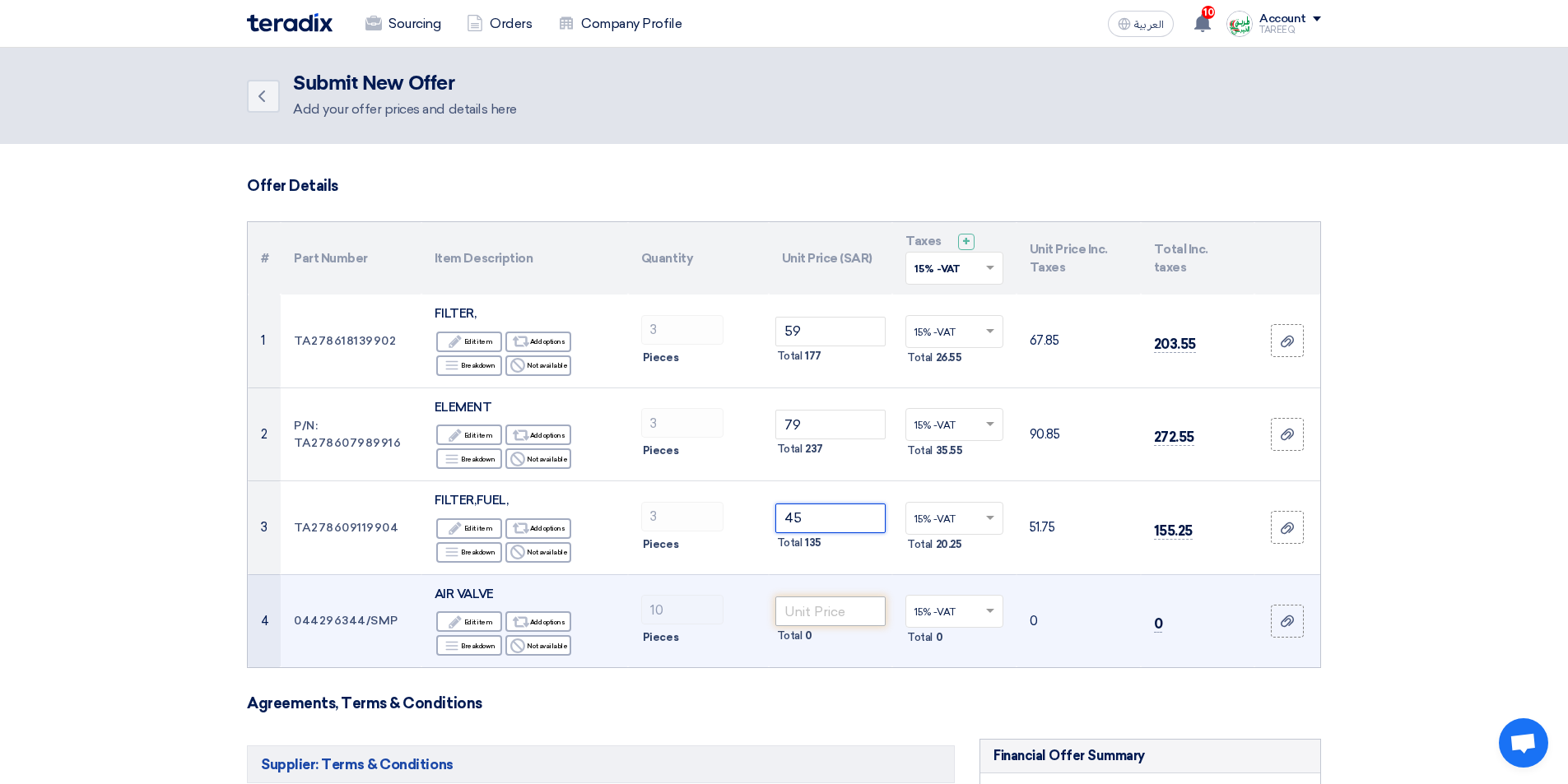
type input "45"
click at [838, 608] on input "number" at bounding box center [831, 611] width 111 height 30
click at [826, 614] on input "number" at bounding box center [831, 611] width 111 height 30
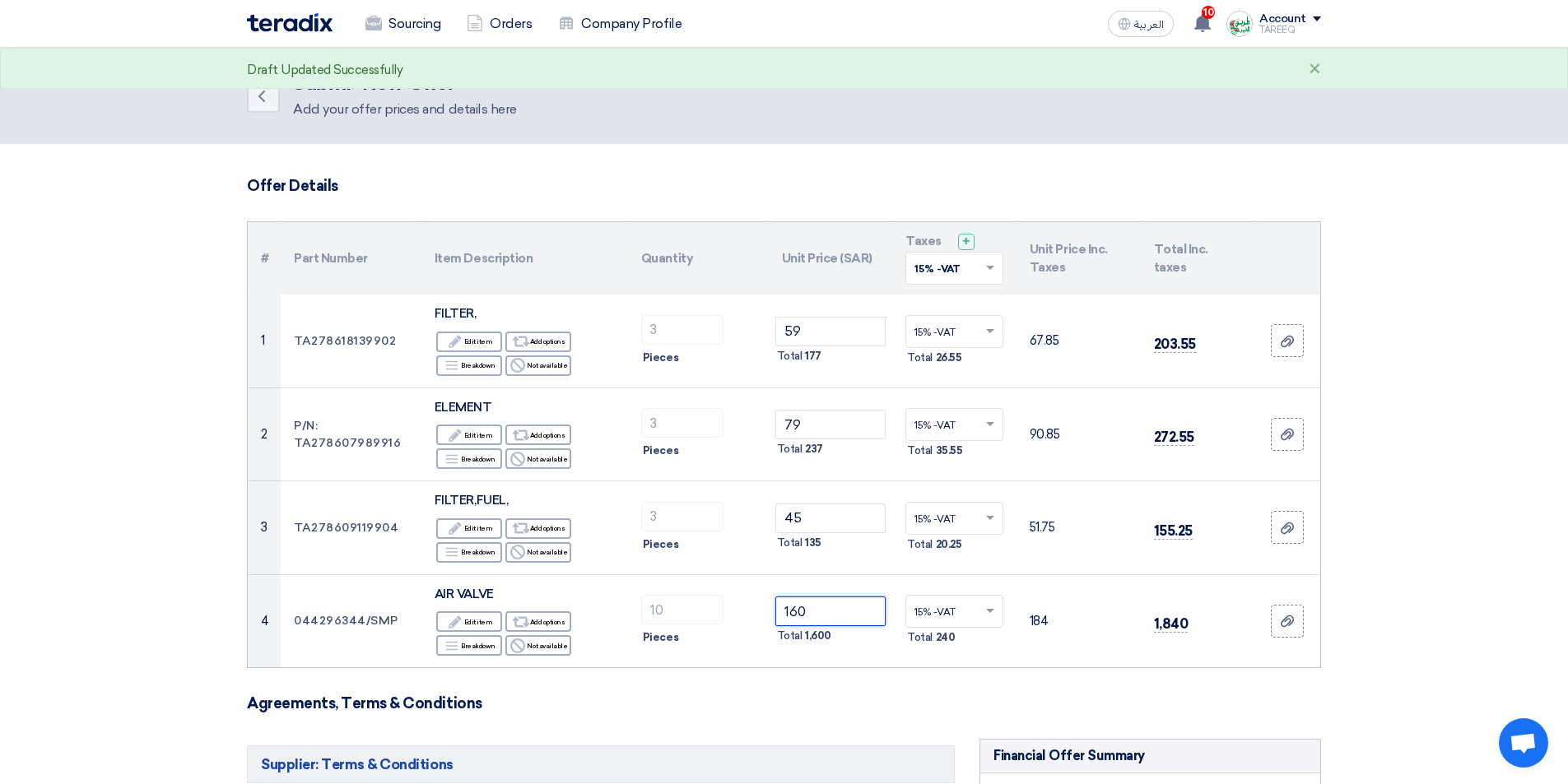
type input "160"
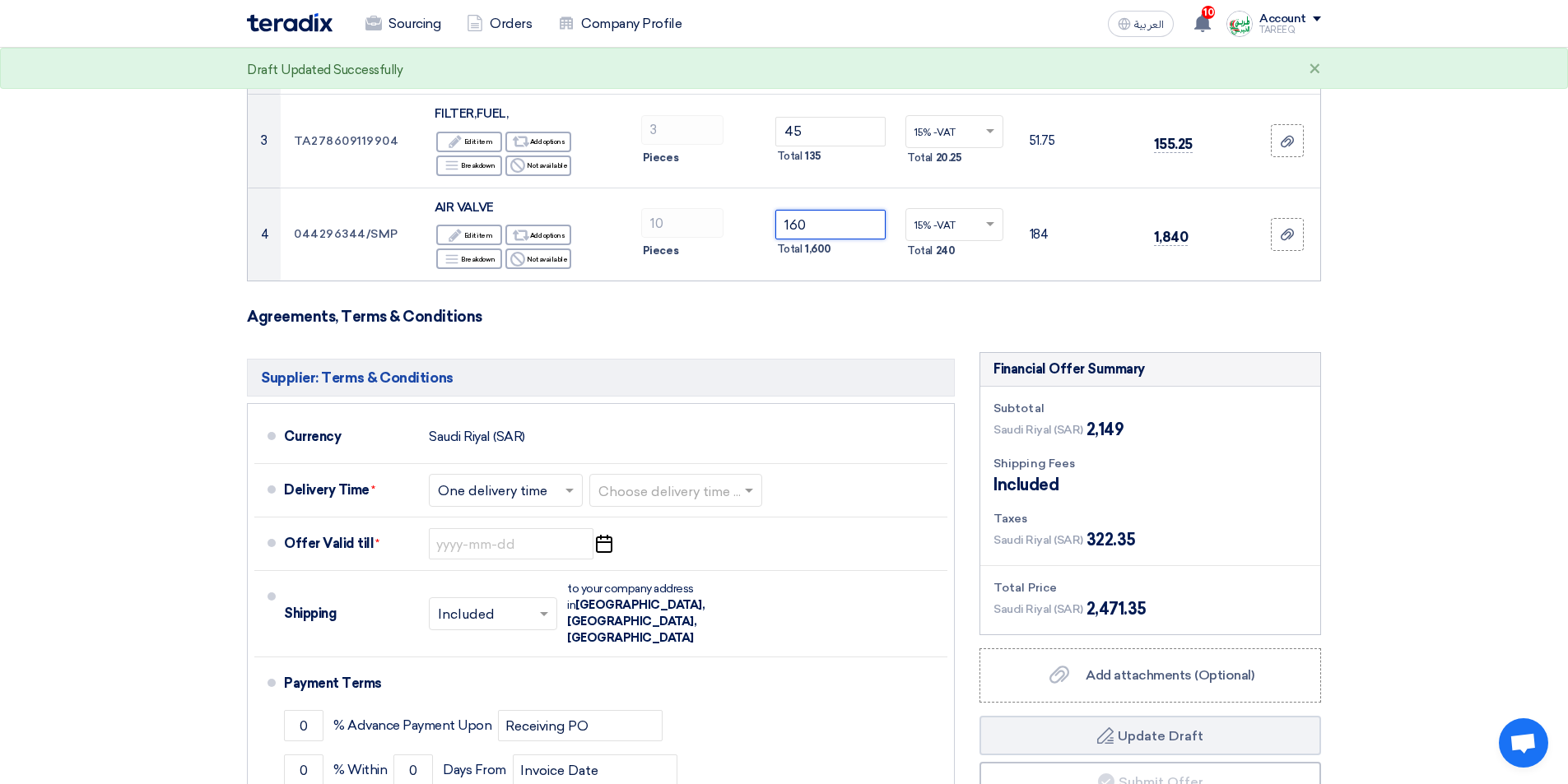
scroll to position [411, 0]
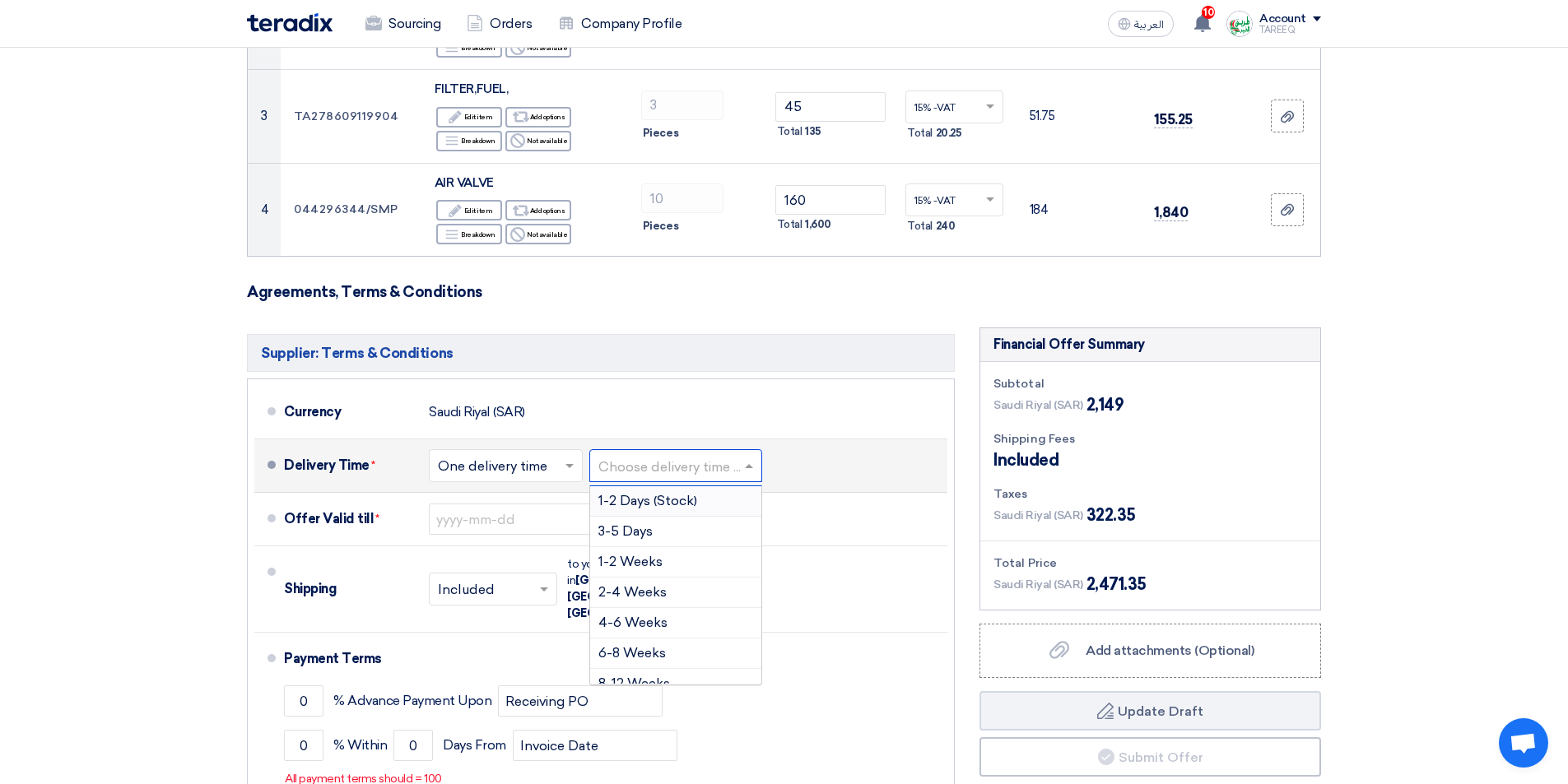
click at [696, 468] on input "text" at bounding box center [677, 467] width 157 height 23
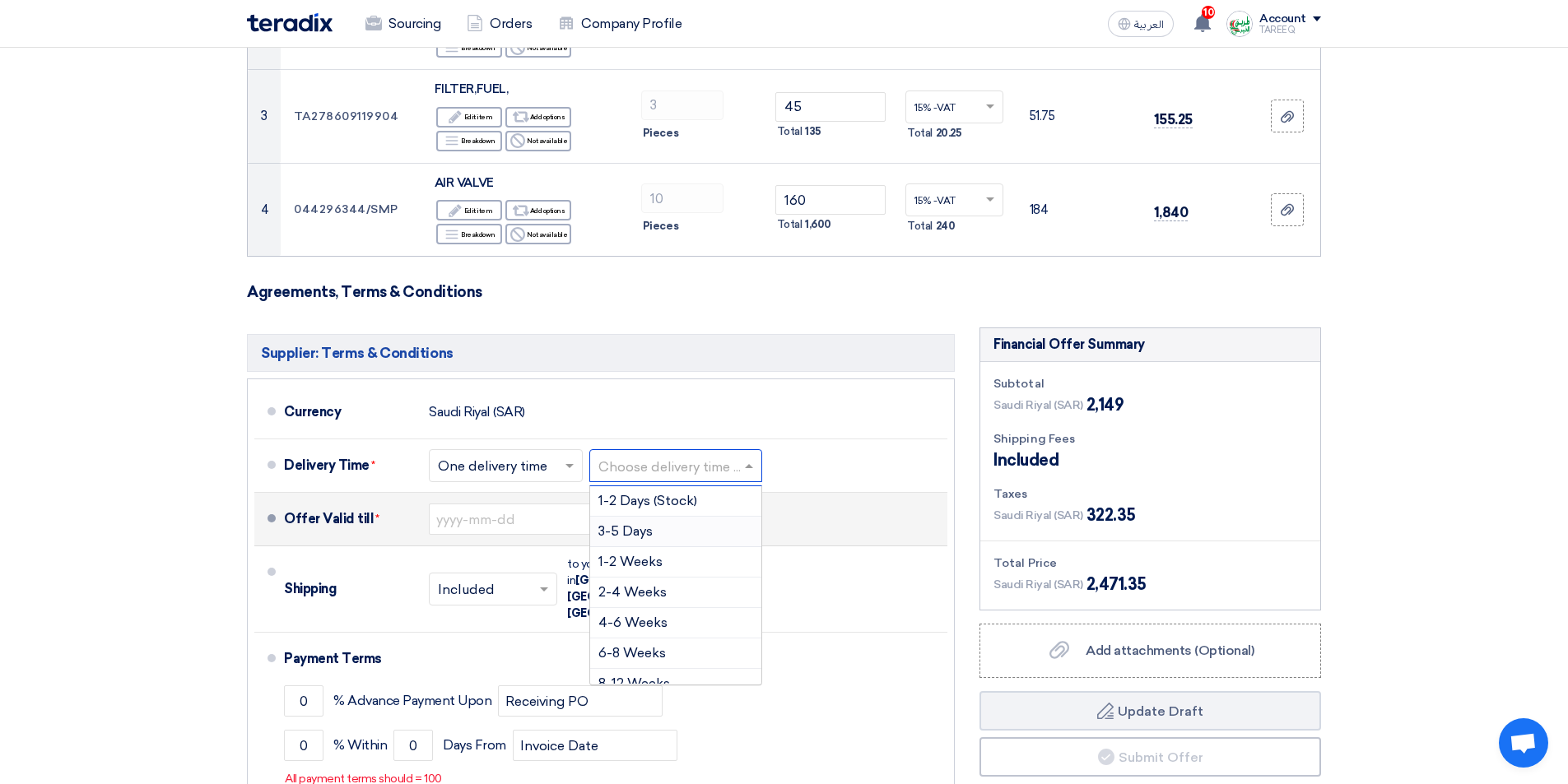
click at [637, 535] on span "3-5 Days" at bounding box center [625, 531] width 54 height 16
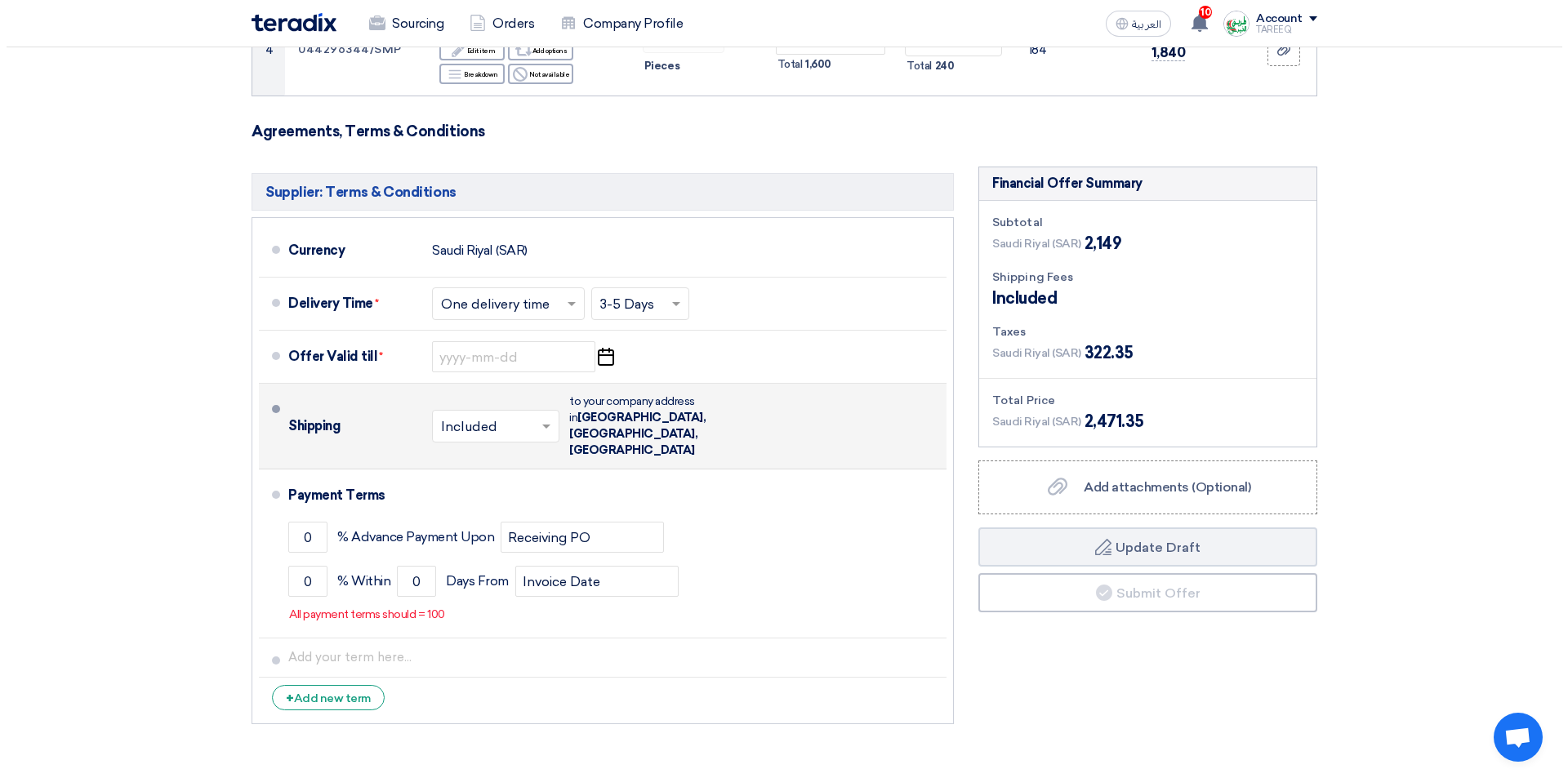
scroll to position [571, 0]
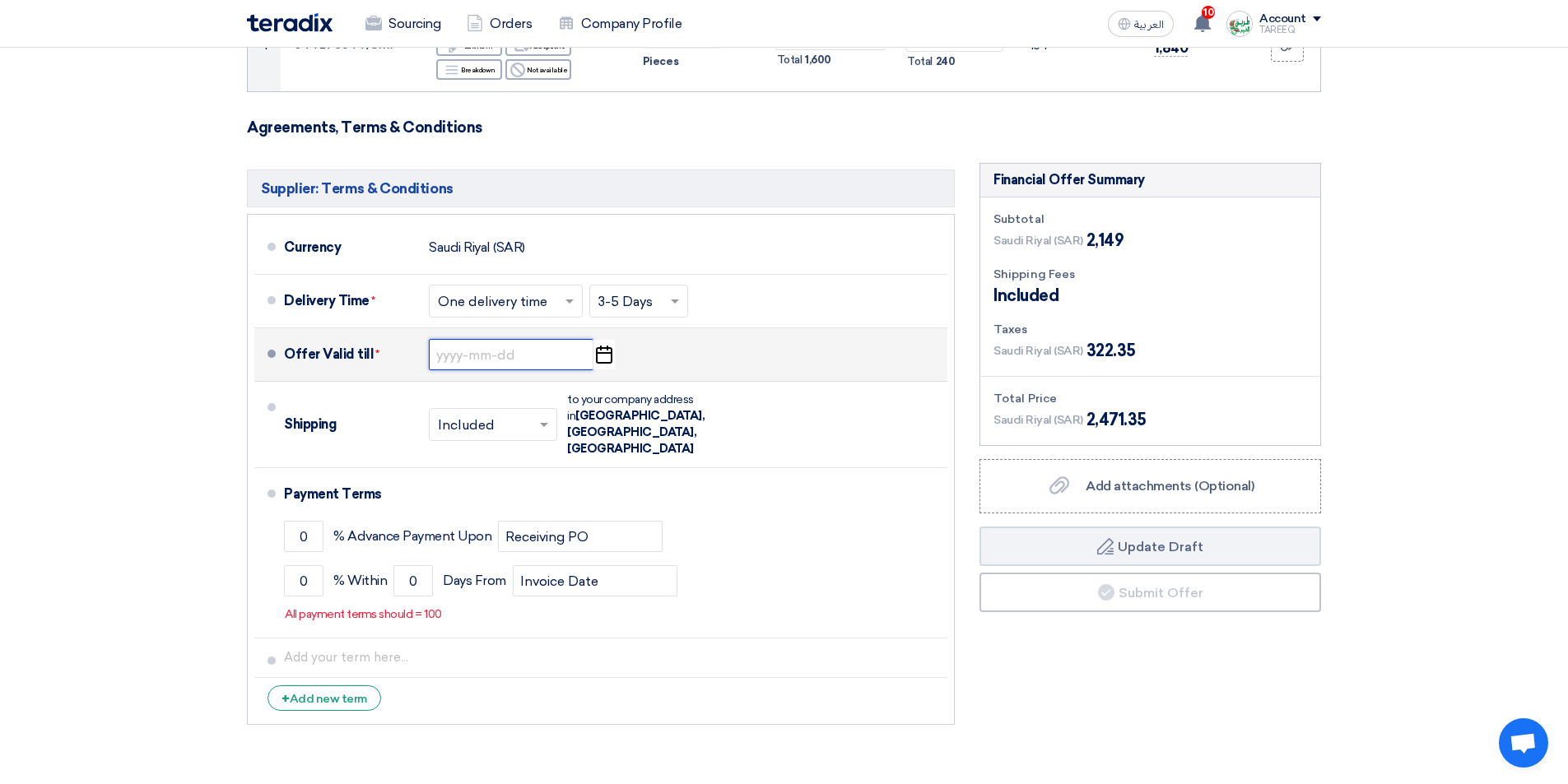
click at [477, 361] on input at bounding box center [510, 355] width 164 height 31
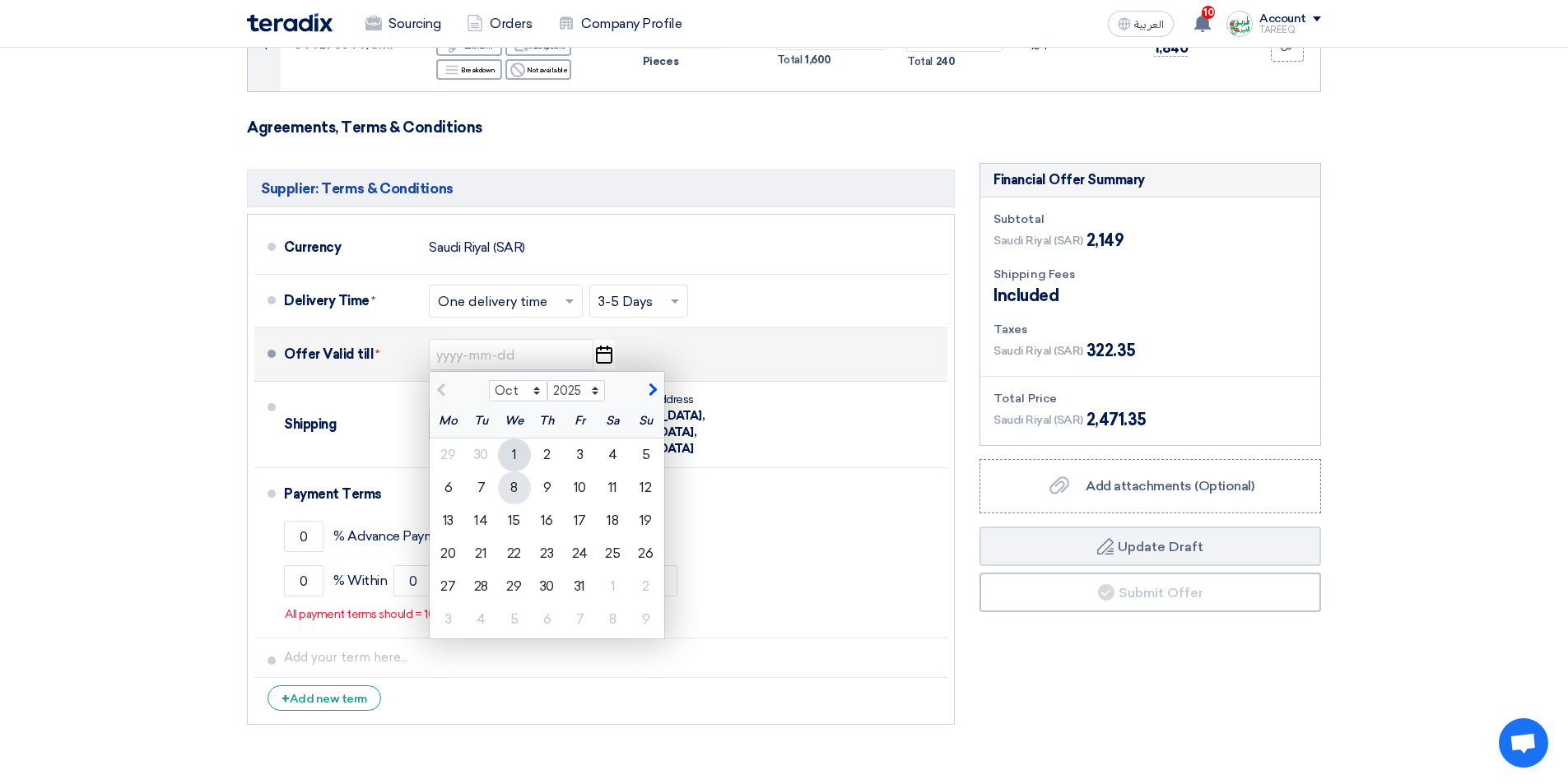
click at [512, 491] on div "8" at bounding box center [515, 488] width 33 height 33
type input "[DATE]"
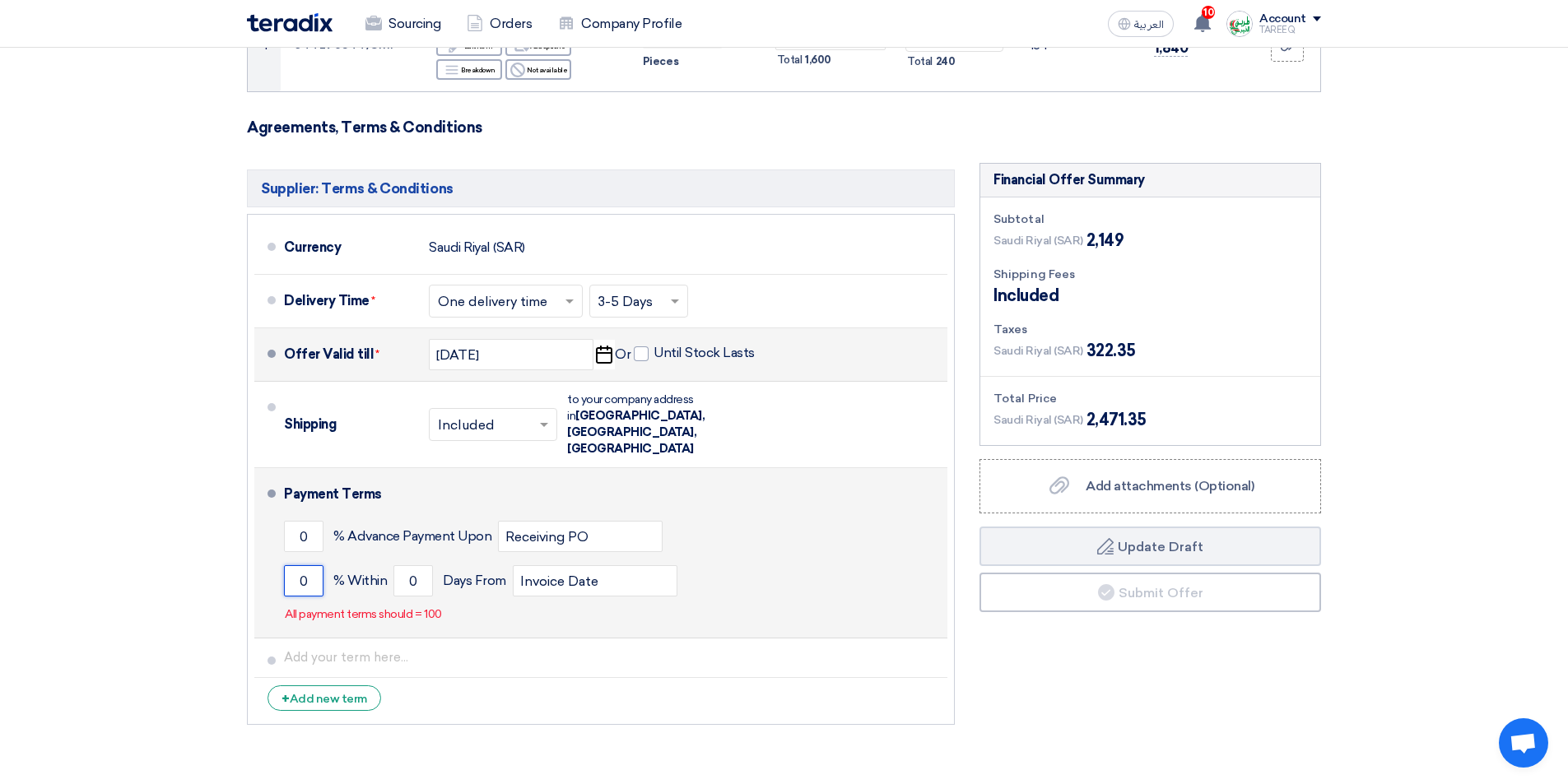
click at [291, 565] on input "0" at bounding box center [303, 581] width 39 height 31
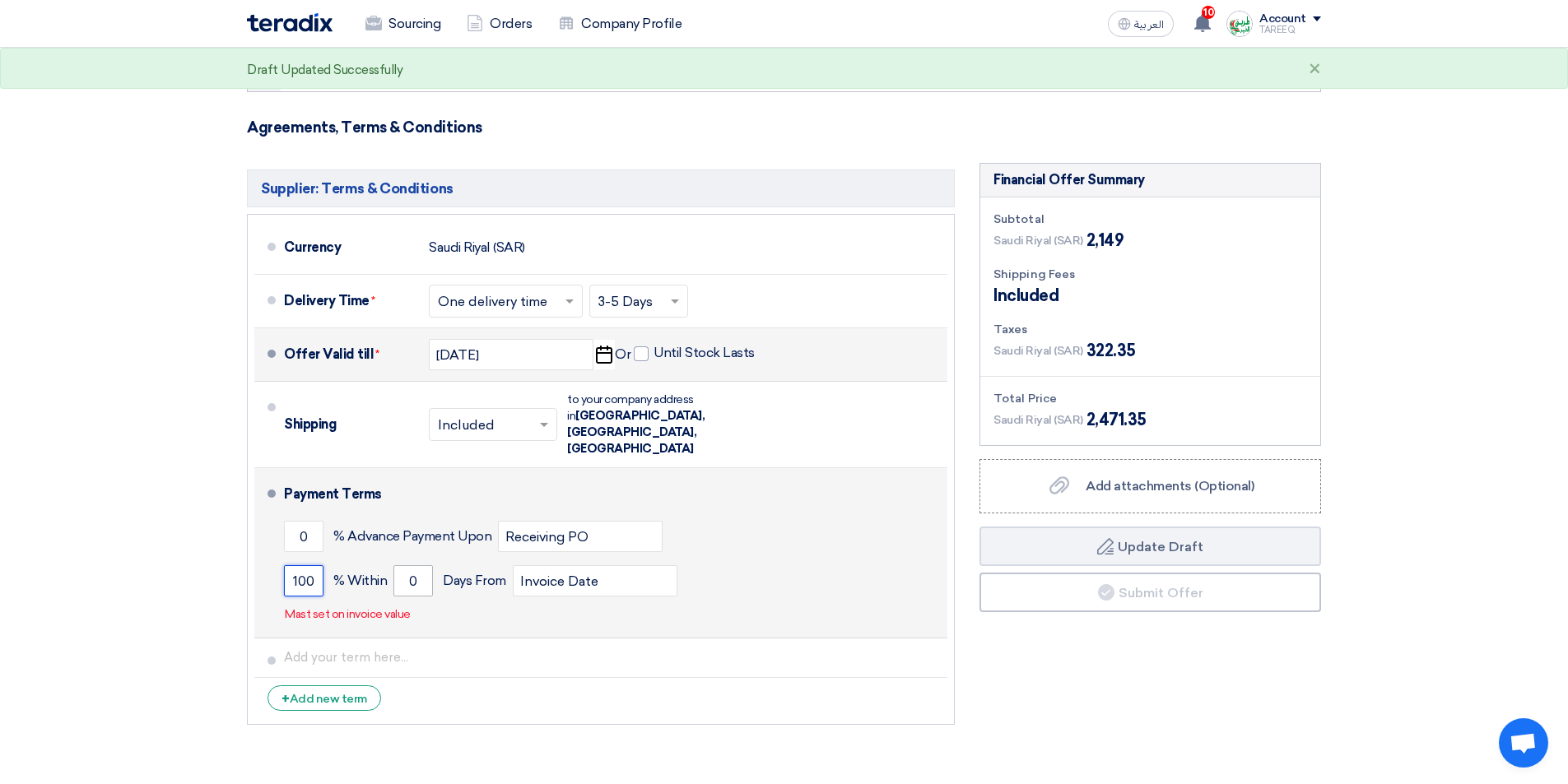
type input "100"
click at [402, 565] on input "0" at bounding box center [412, 581] width 39 height 31
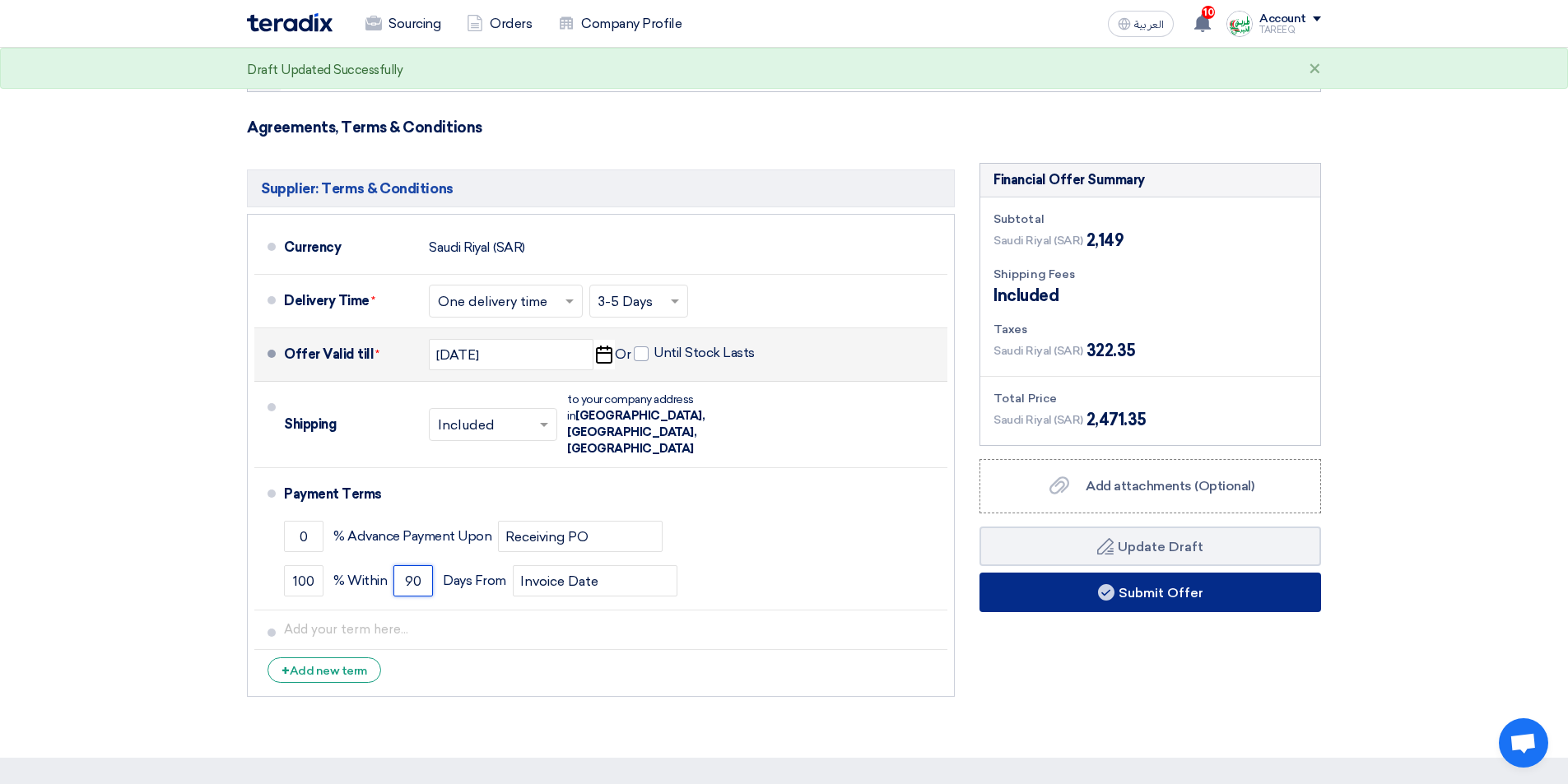
type input "90"
click at [1065, 590] on button "Submit Offer" at bounding box center [1150, 592] width 342 height 39
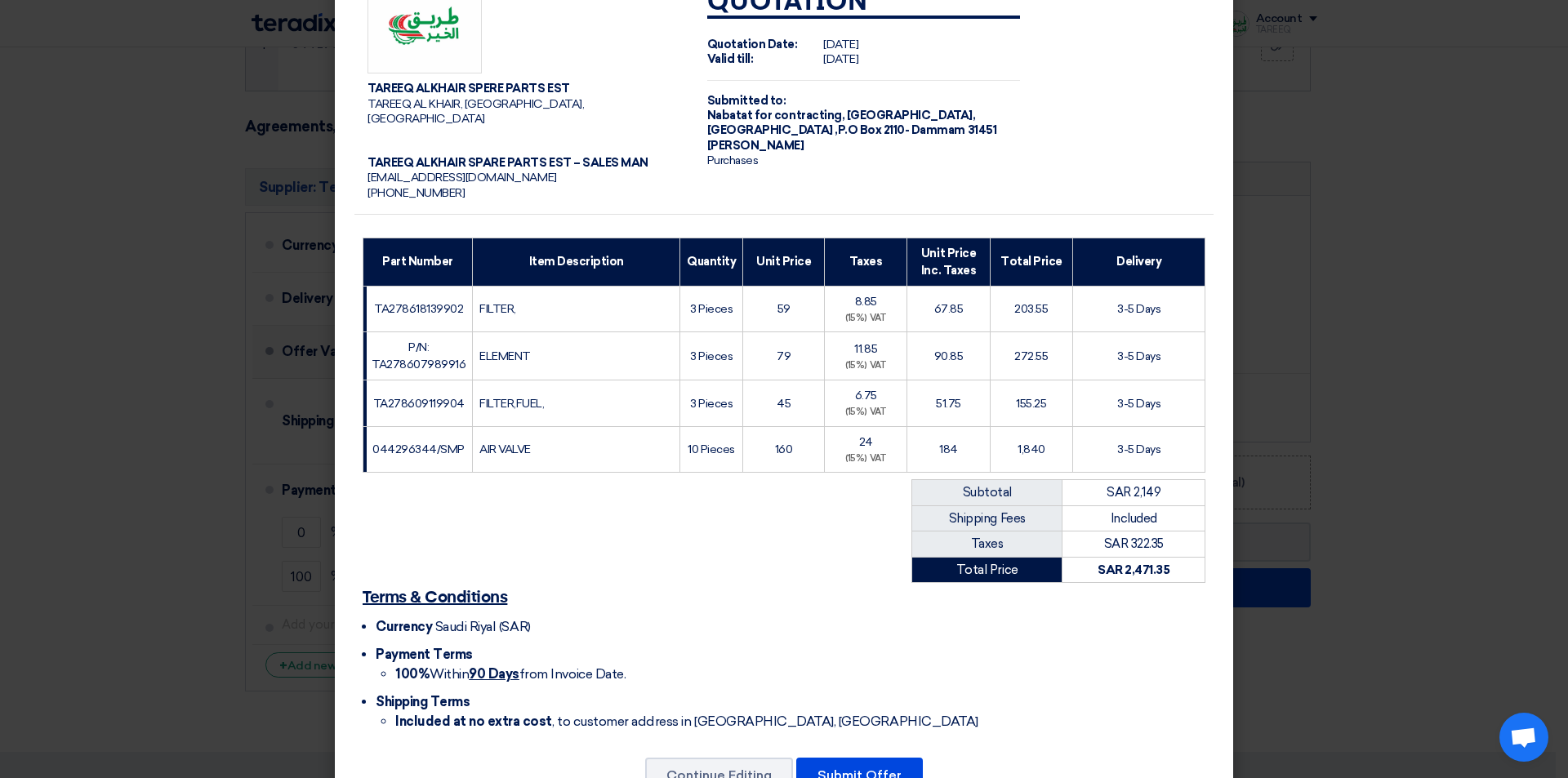
scroll to position [91, 0]
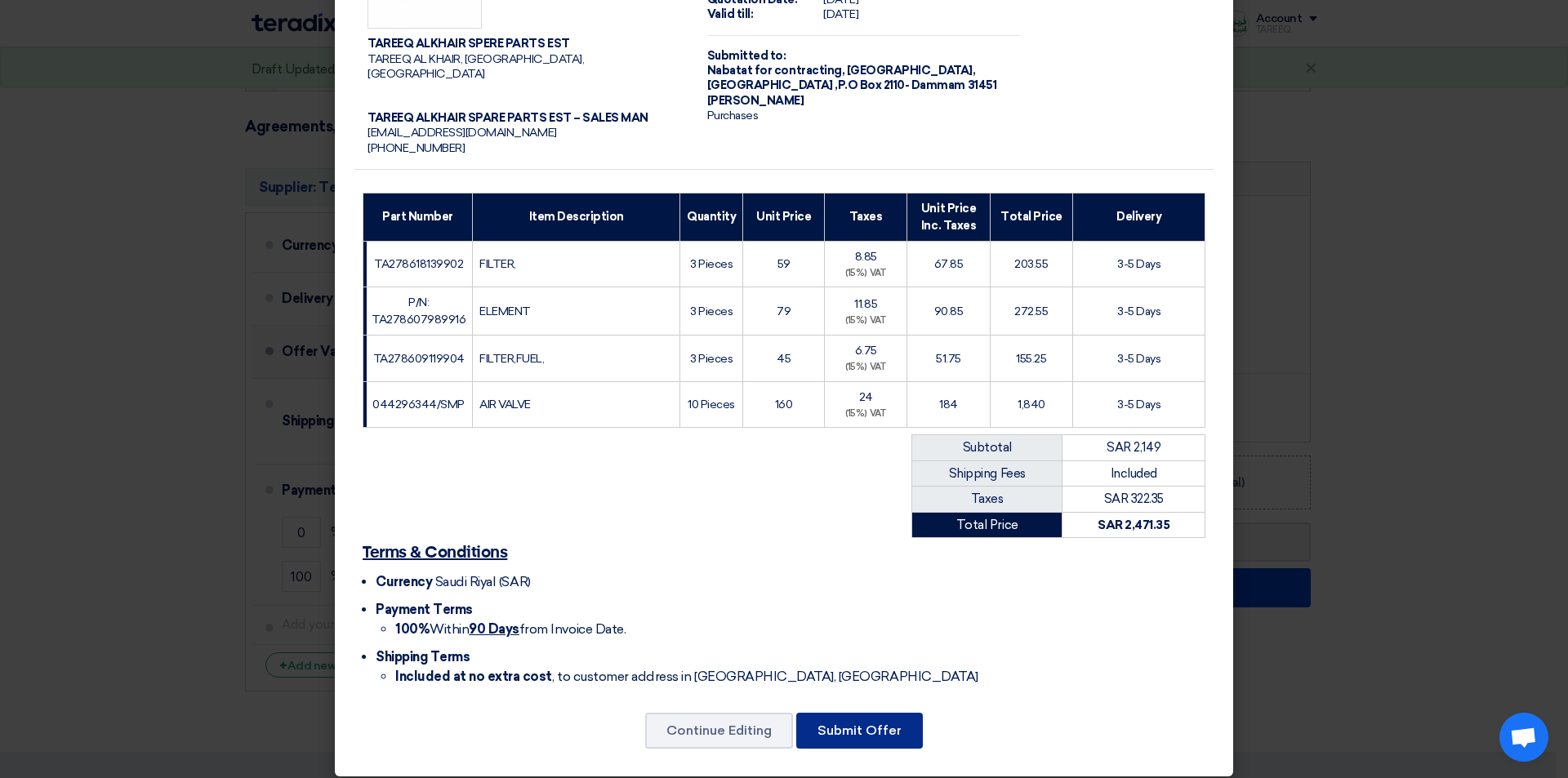
click at [836, 712] on button "Submit Offer" at bounding box center [860, 731] width 127 height 36
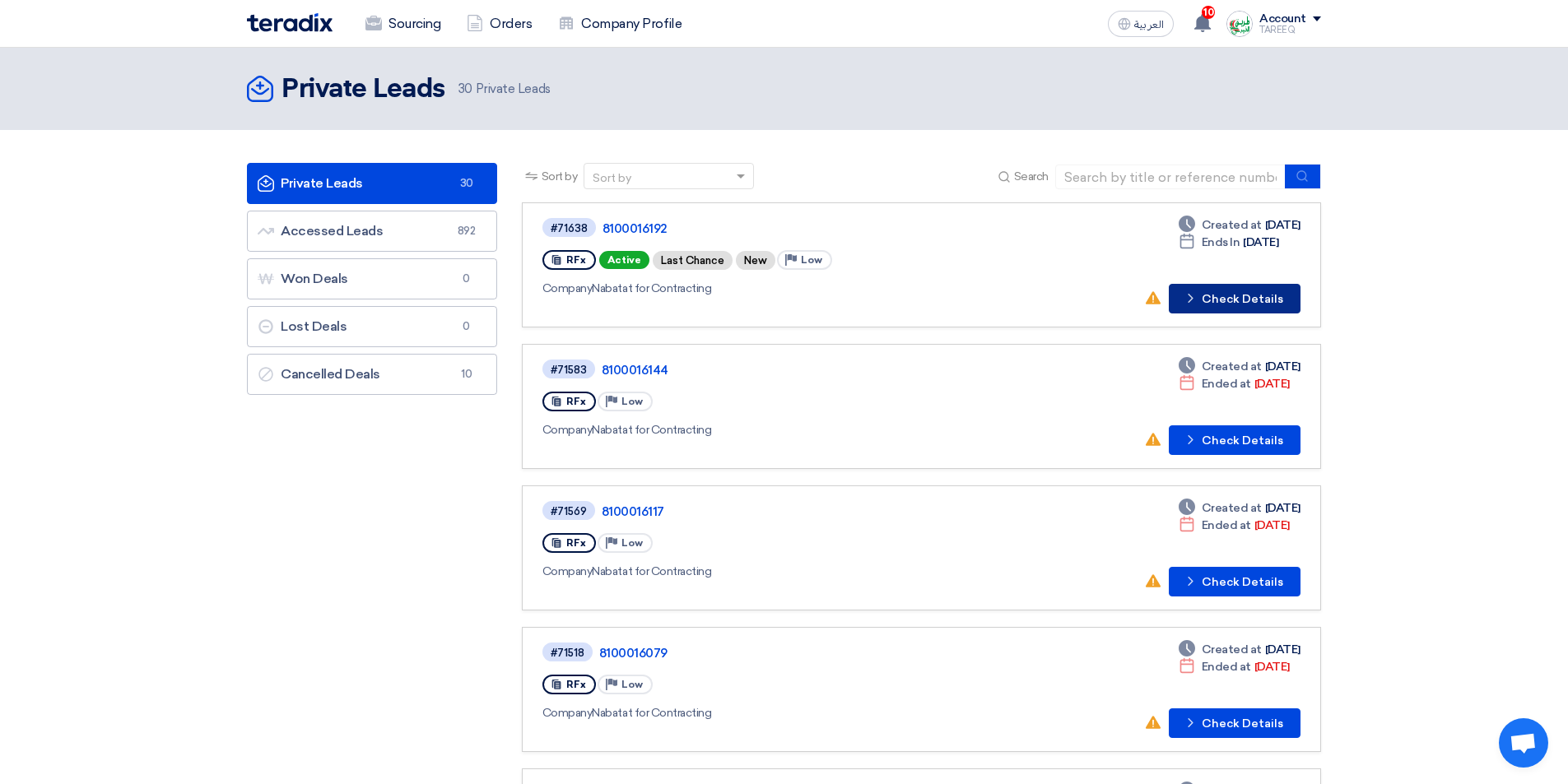
click at [1203, 310] on button "Check details Check Details" at bounding box center [1234, 298] width 131 height 30
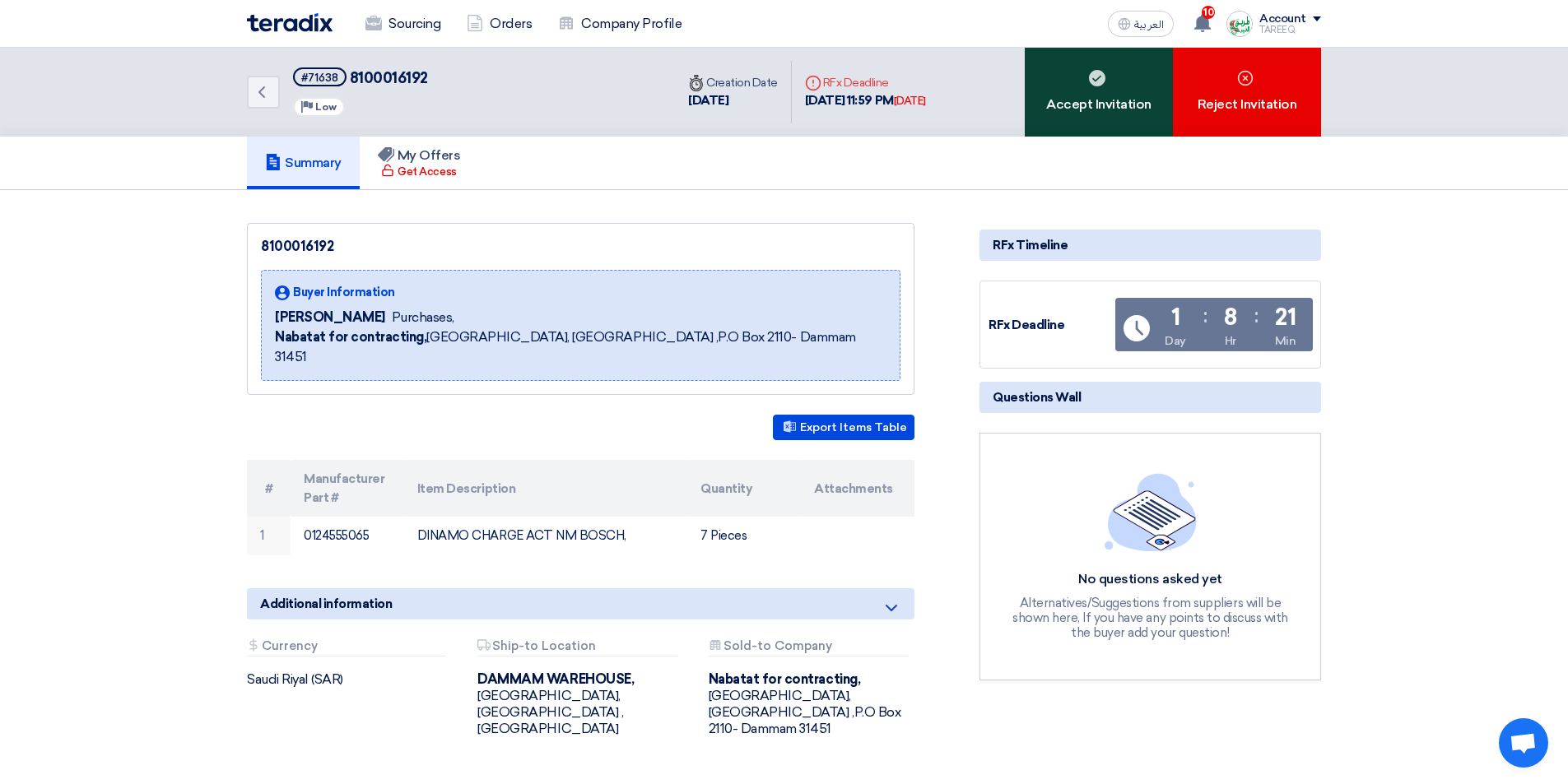
click at [1066, 111] on div "Accept Invitation" at bounding box center [1098, 92] width 148 height 89
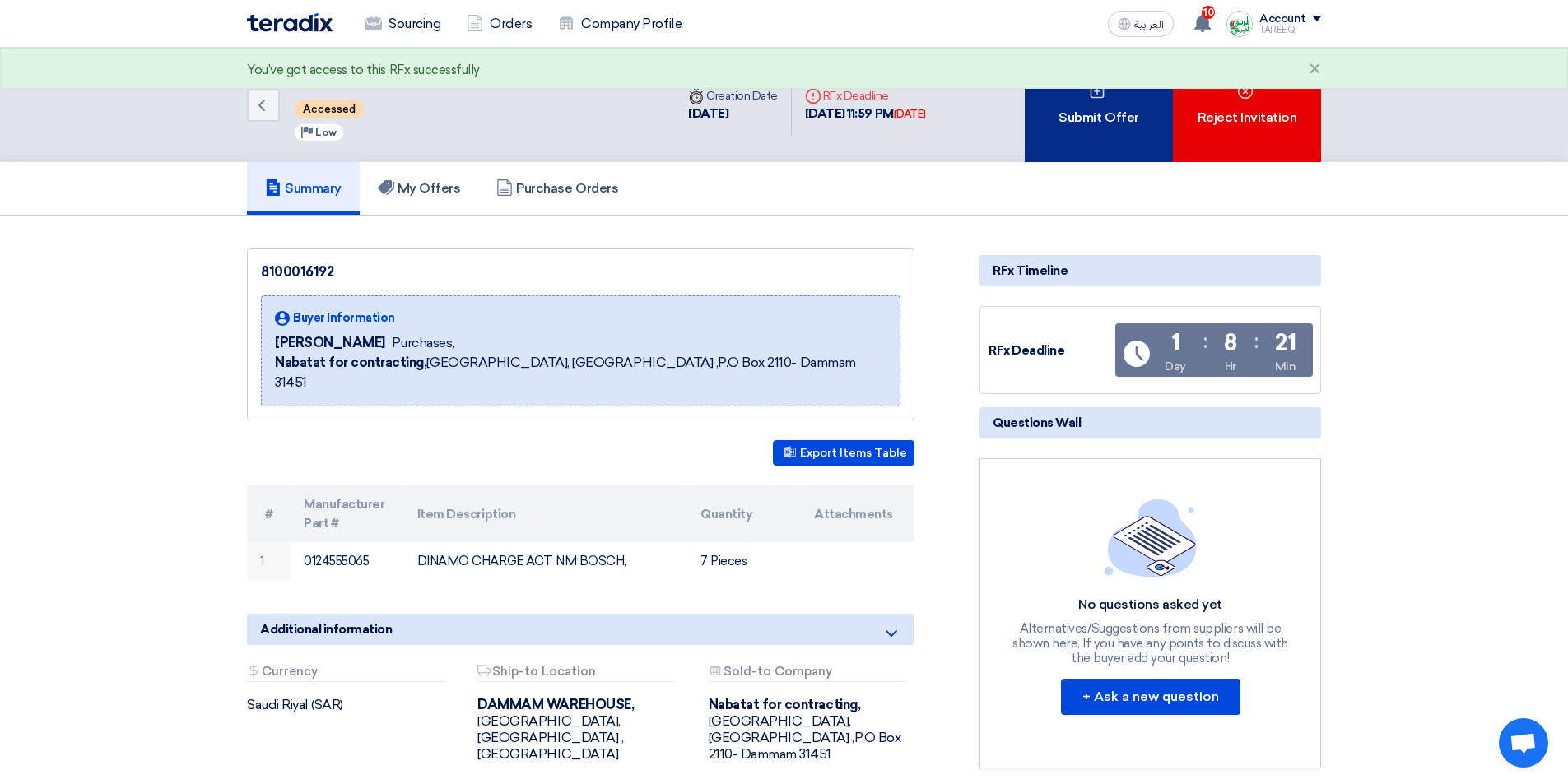
click at [1058, 120] on div "Submit Offer" at bounding box center [1098, 105] width 148 height 115
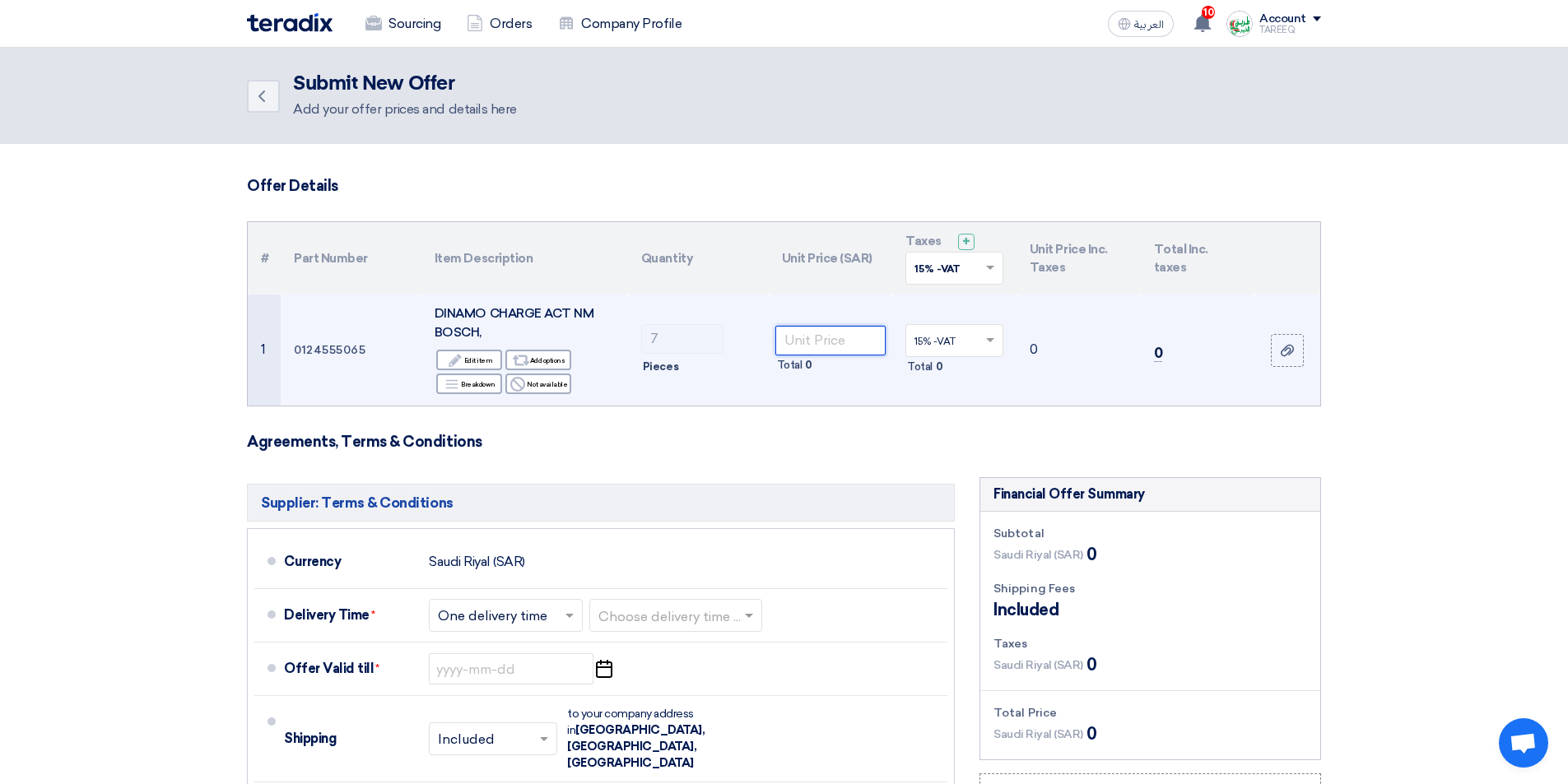
click at [811, 333] on input "number" at bounding box center [831, 341] width 111 height 30
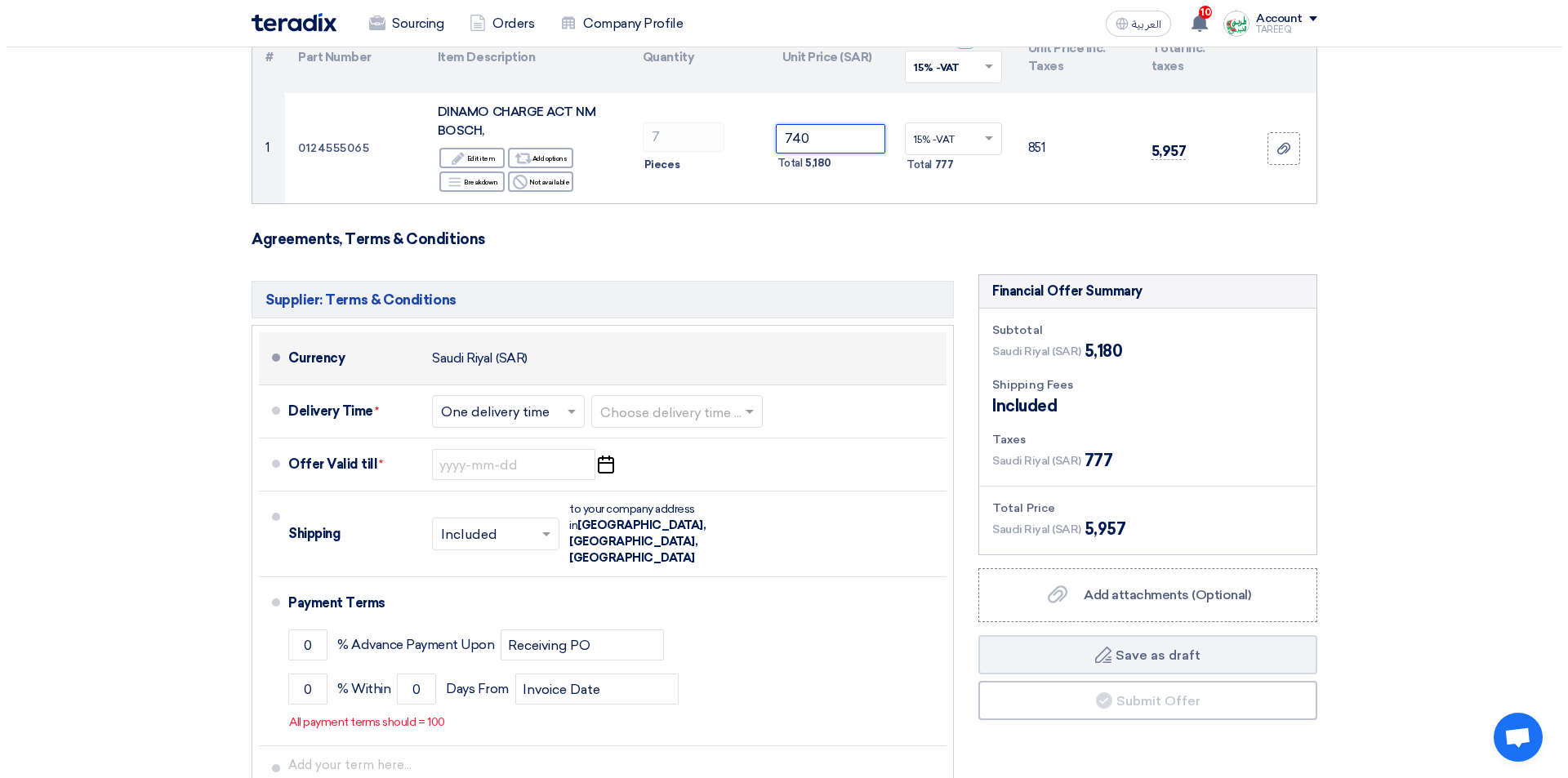
scroll to position [245, 0]
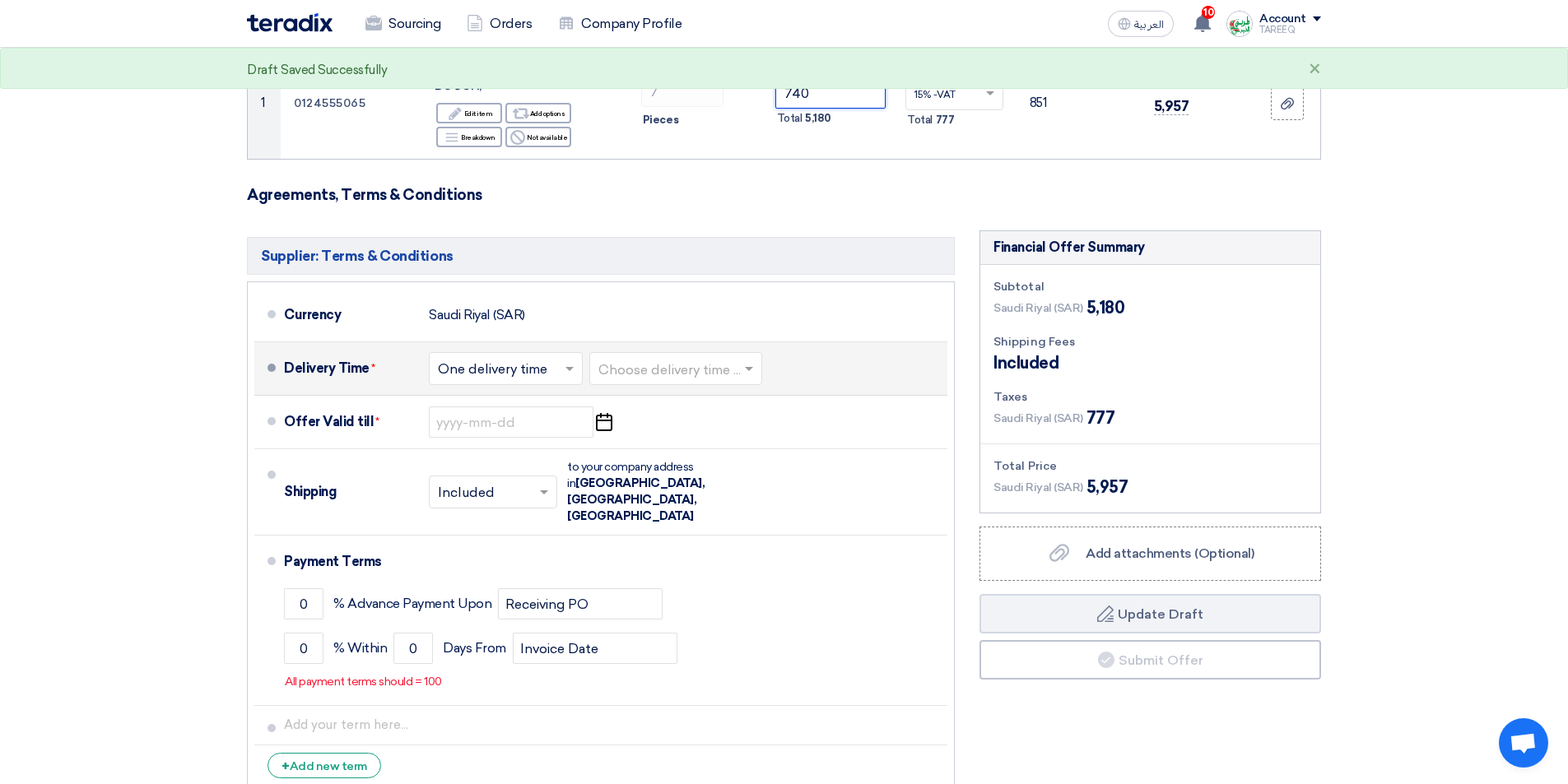
type input "740"
click at [639, 369] on input "text" at bounding box center [677, 370] width 157 height 23
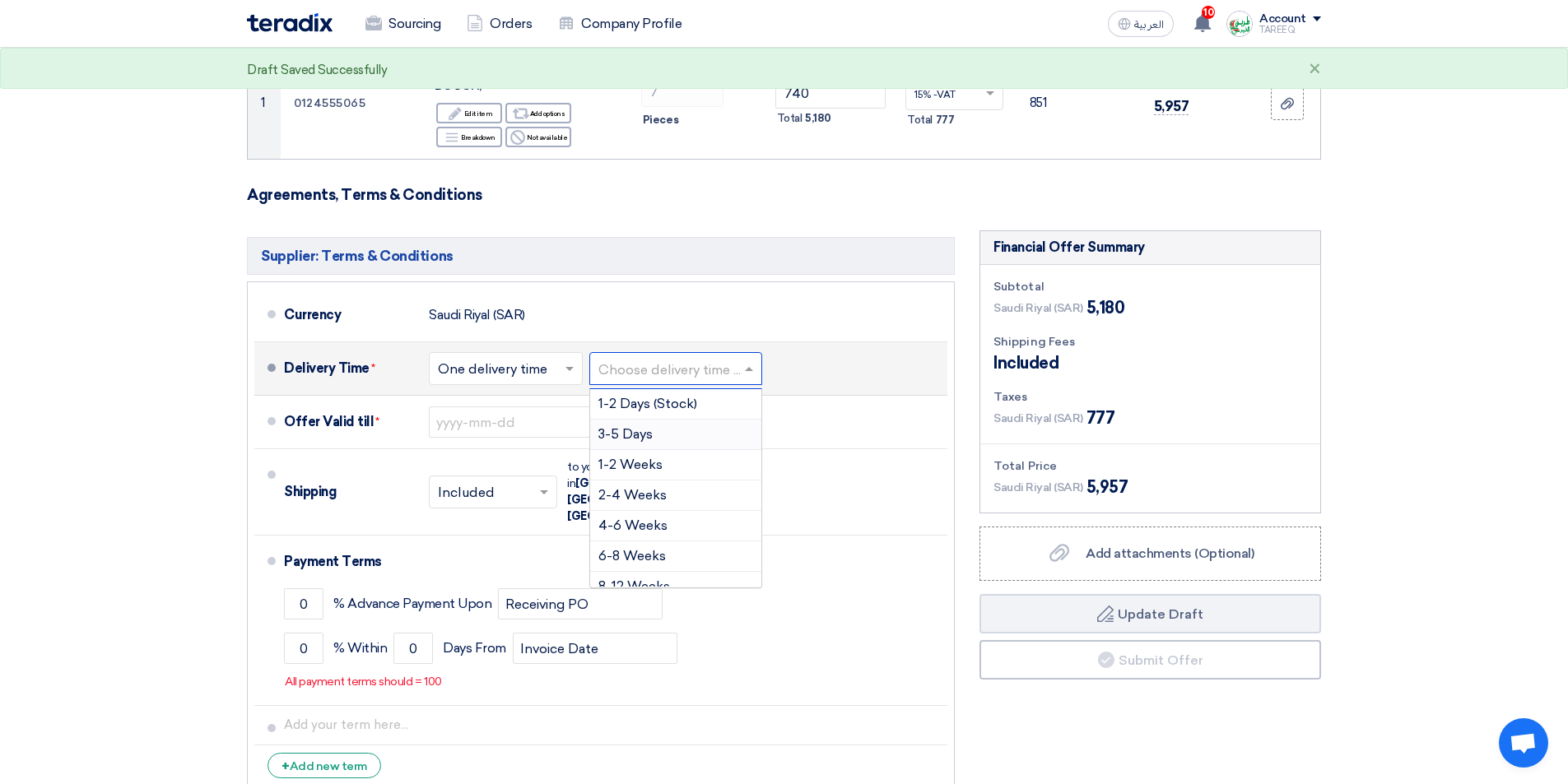
click at [652, 430] on span "3-5 Days" at bounding box center [625, 434] width 54 height 16
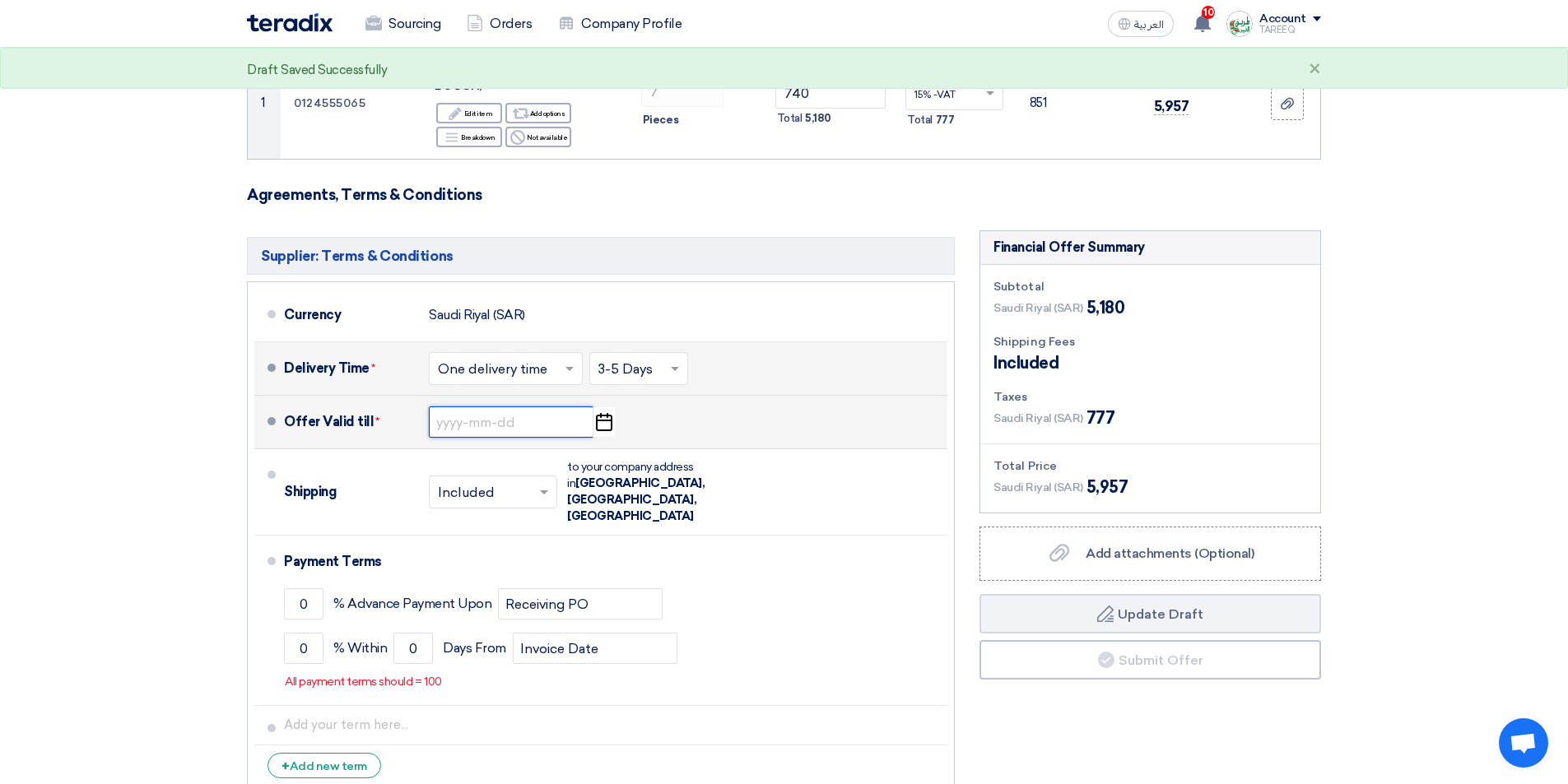
click at [502, 426] on input at bounding box center [510, 422] width 164 height 31
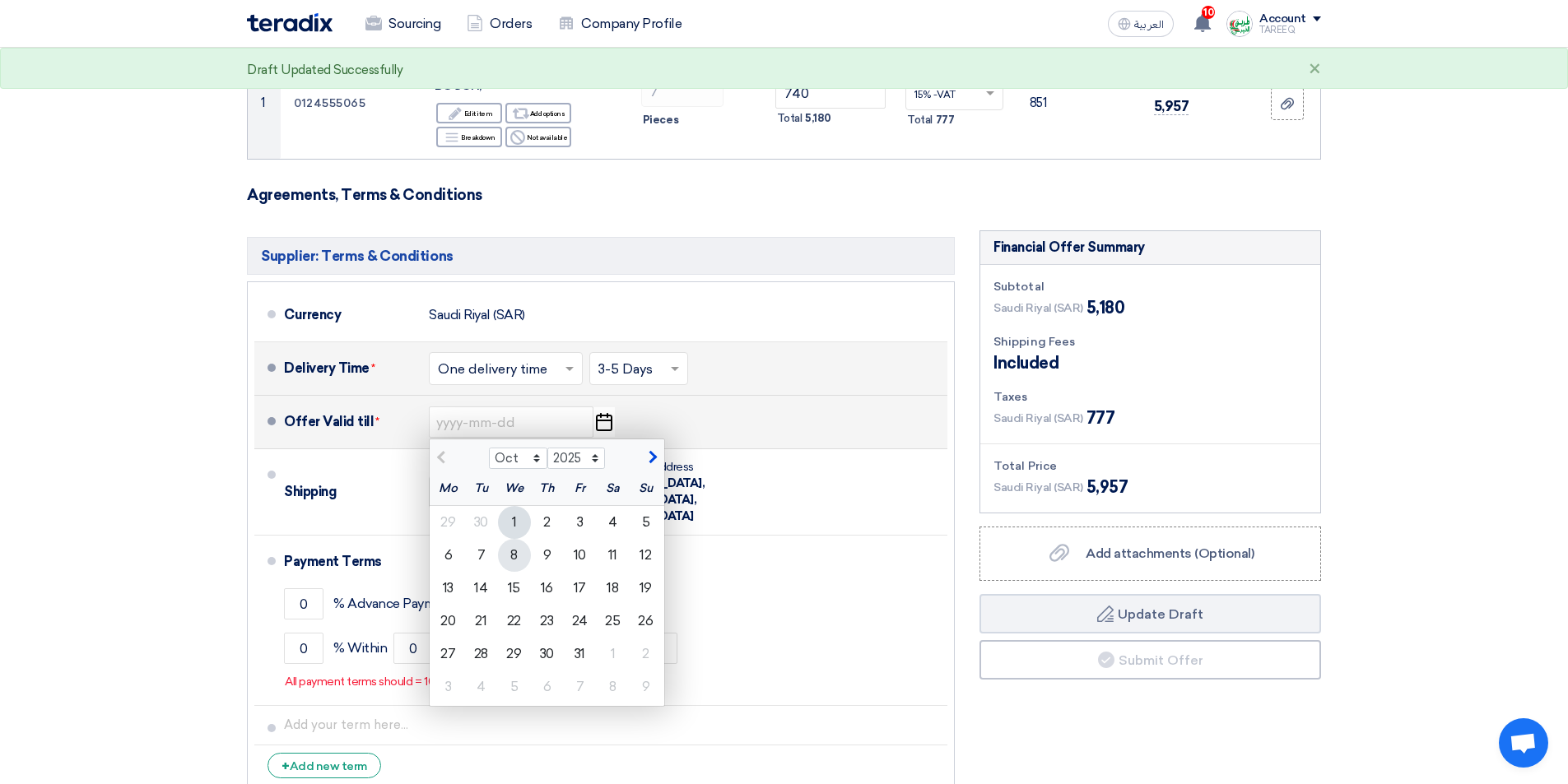
click at [515, 561] on div "8" at bounding box center [515, 555] width 33 height 33
type input "10/8/2025"
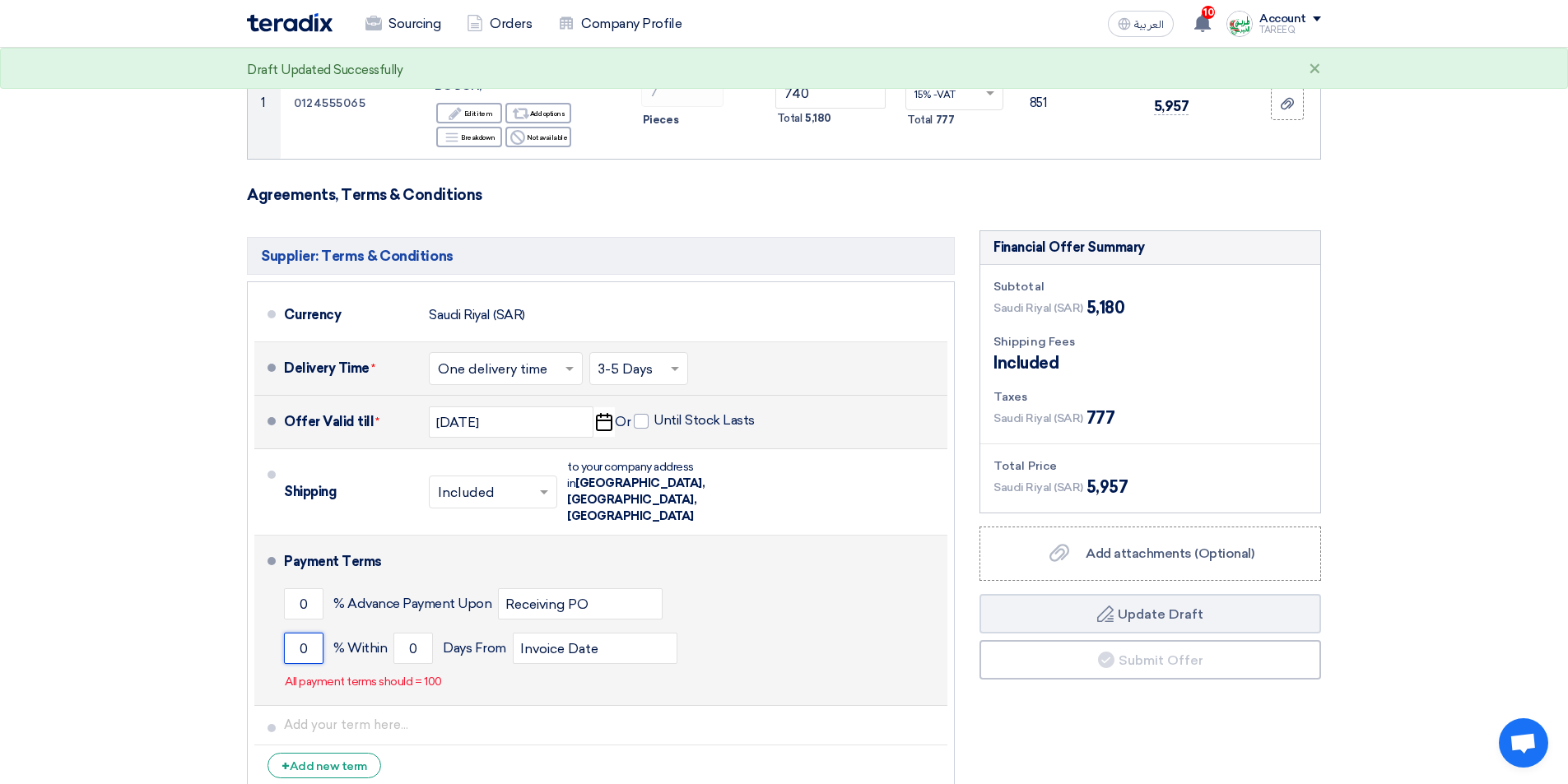
click at [289, 633] on input "0" at bounding box center [303, 648] width 39 height 31
type input "100"
click at [408, 633] on input "0" at bounding box center [412, 648] width 39 height 31
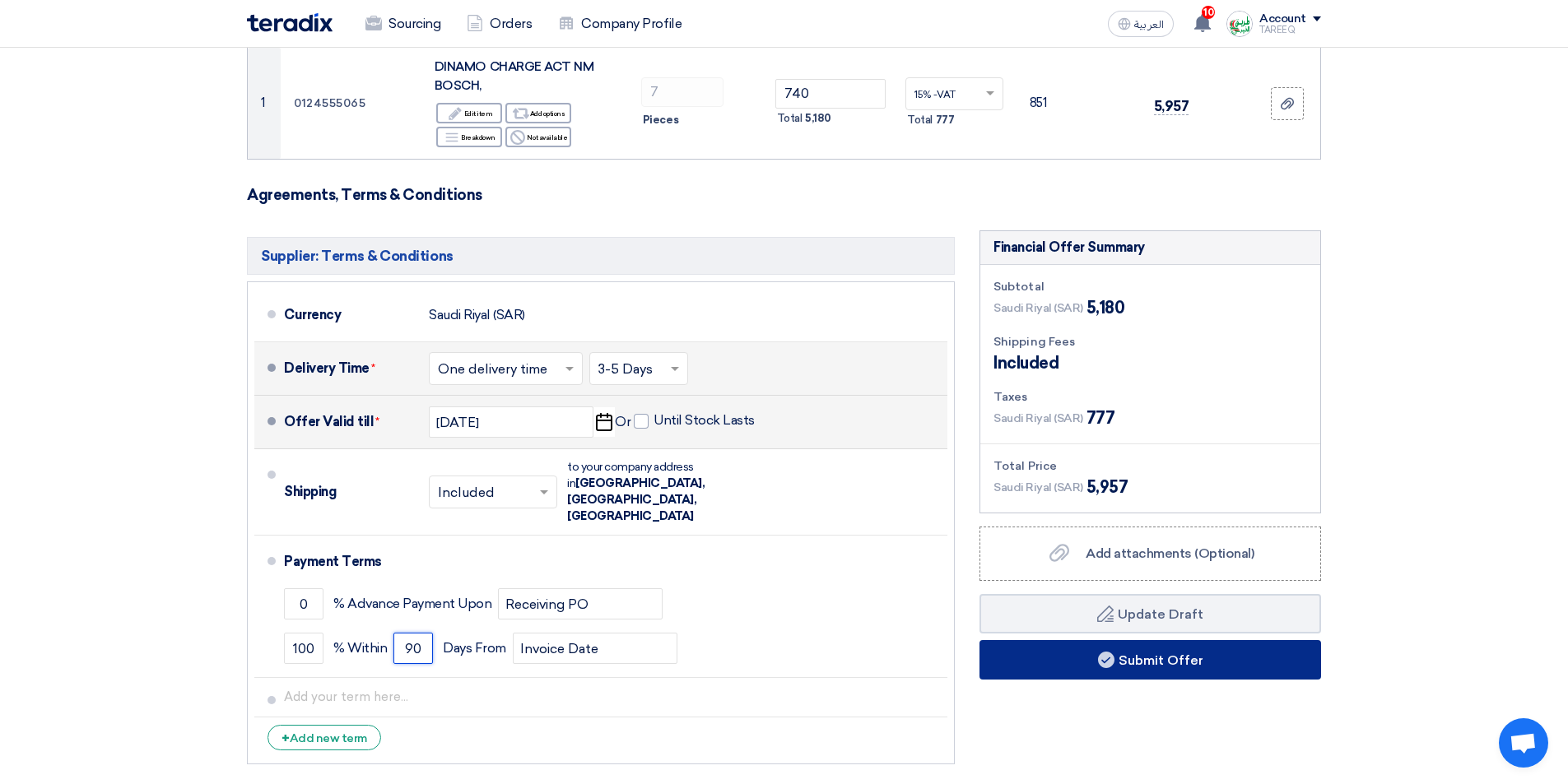
type input "90"
click at [1133, 650] on button "Submit Offer" at bounding box center [1150, 659] width 342 height 39
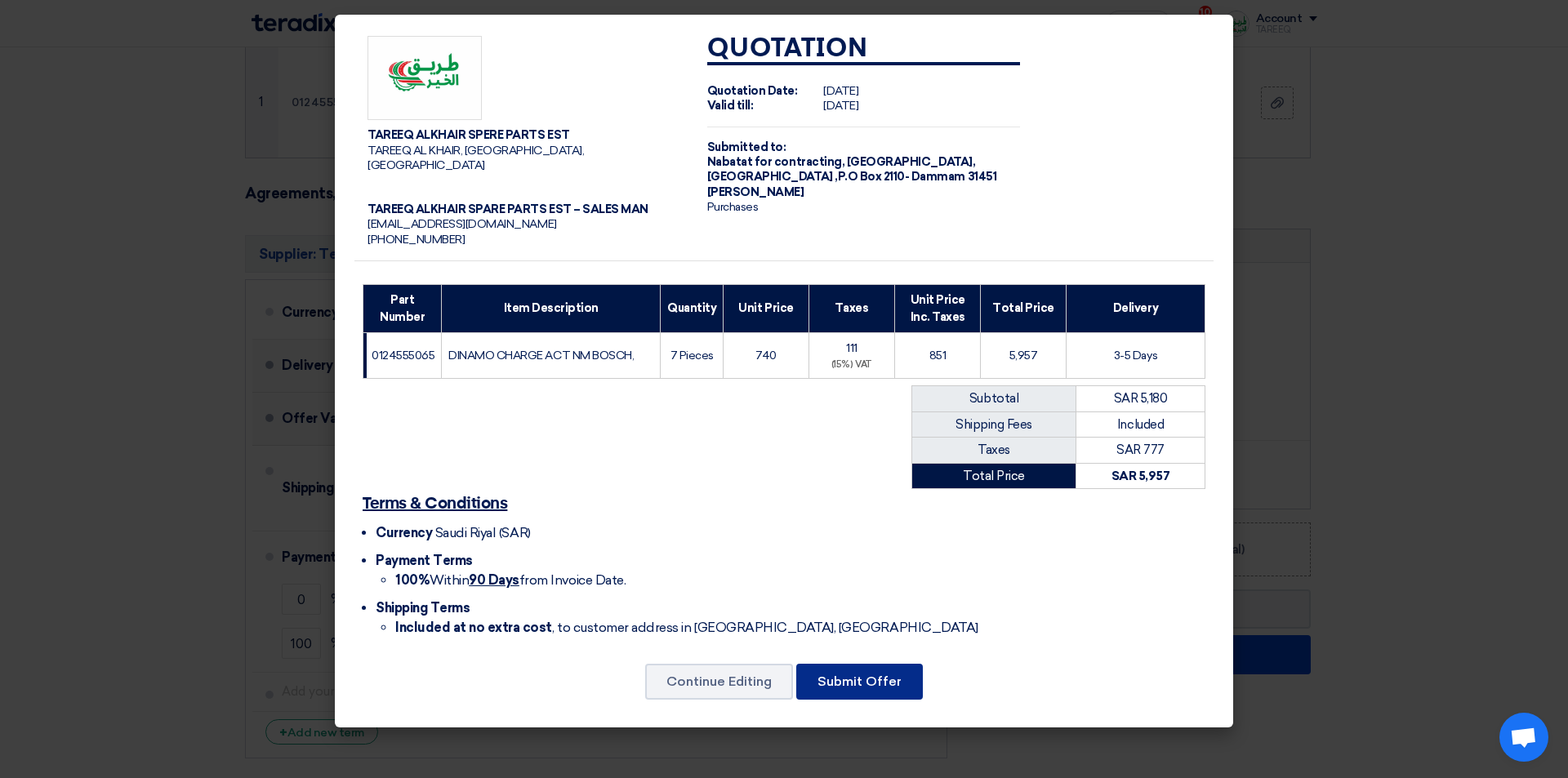
drag, startPoint x: 883, startPoint y: 674, endPoint x: 885, endPoint y: 666, distance: 8.2
click at [884, 674] on button "Submit Offer" at bounding box center [860, 681] width 127 height 36
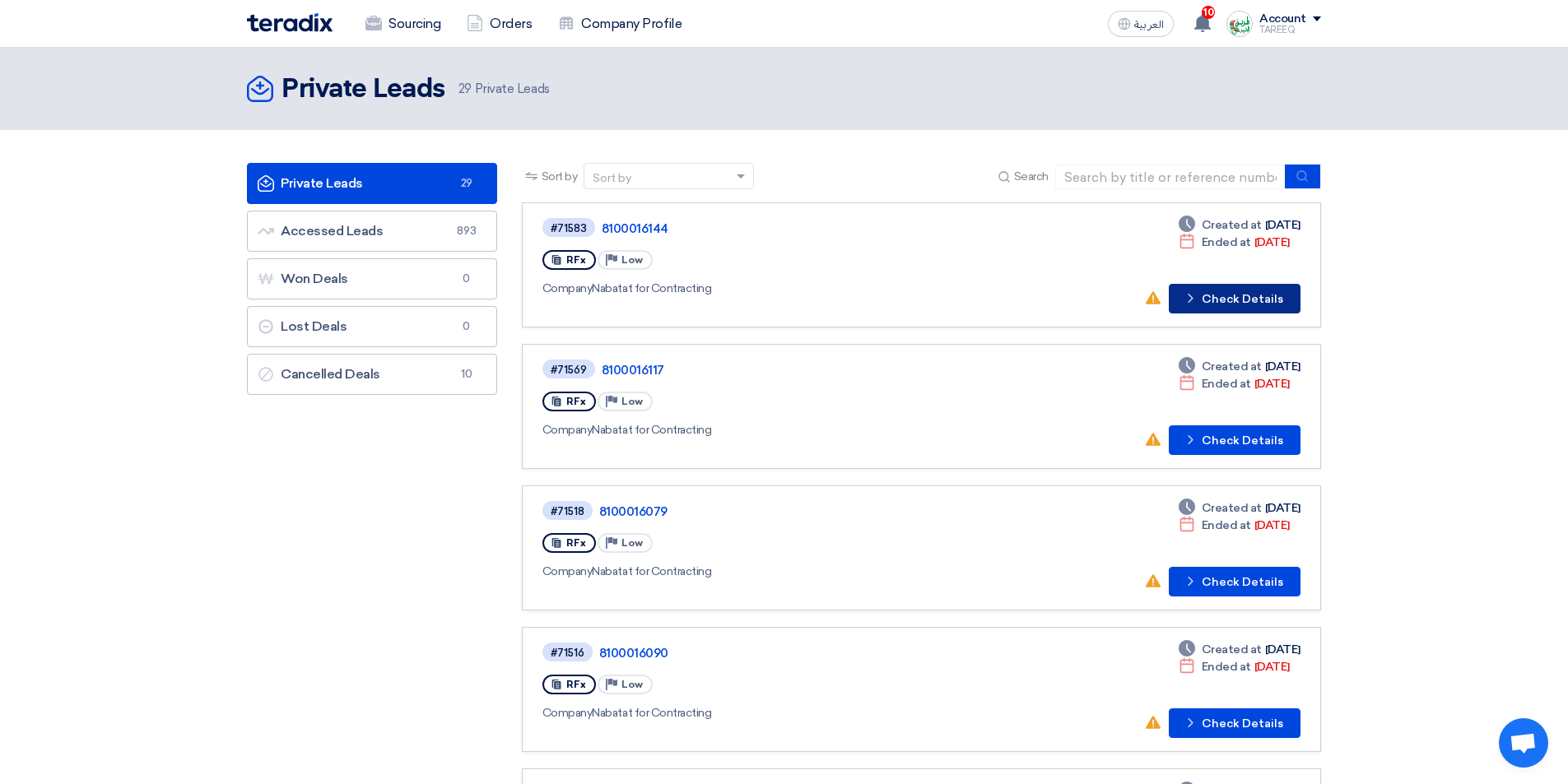
click at [1222, 299] on button "Check details Check Details" at bounding box center [1234, 298] width 131 height 30
